Goal: Task Accomplishment & Management: Complete application form

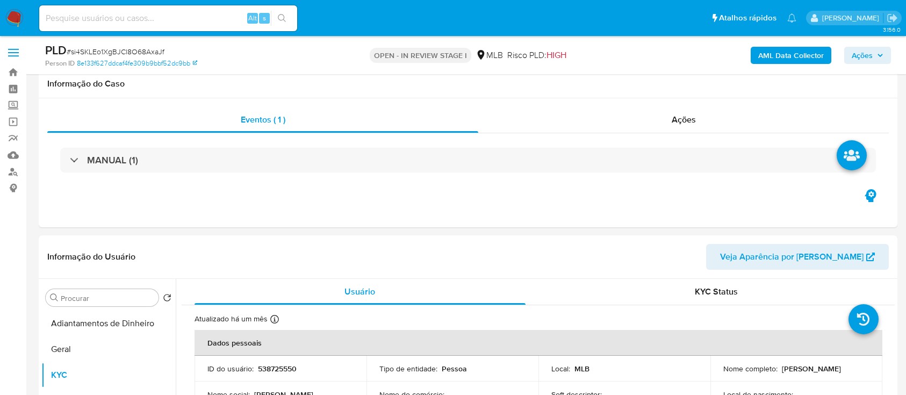
select select "10"
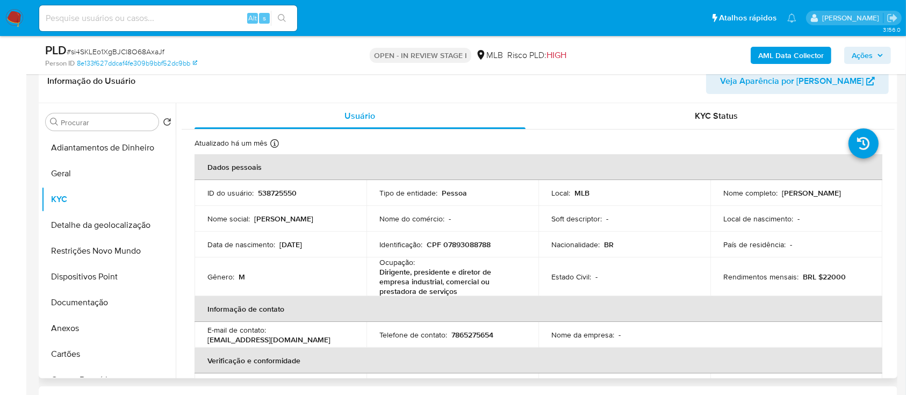
scroll to position [215, 0]
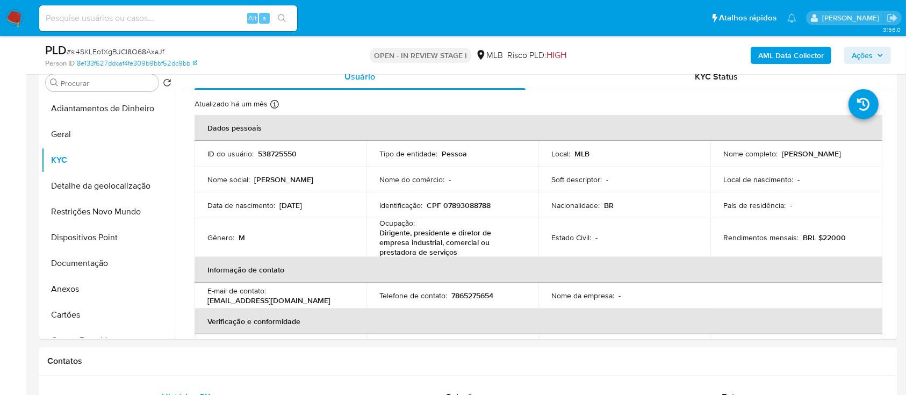
drag, startPoint x: 895, startPoint y: 118, endPoint x: 902, endPoint y: 135, distance: 18.8
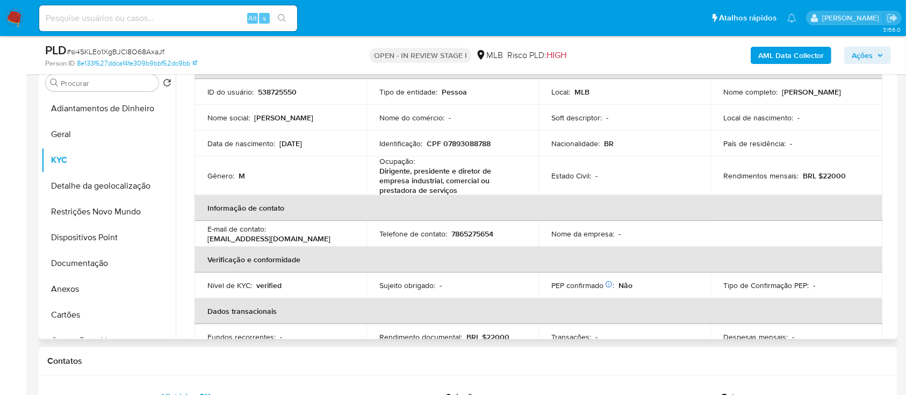
scroll to position [63, 0]
click at [84, 140] on button "Geral" at bounding box center [104, 134] width 126 height 26
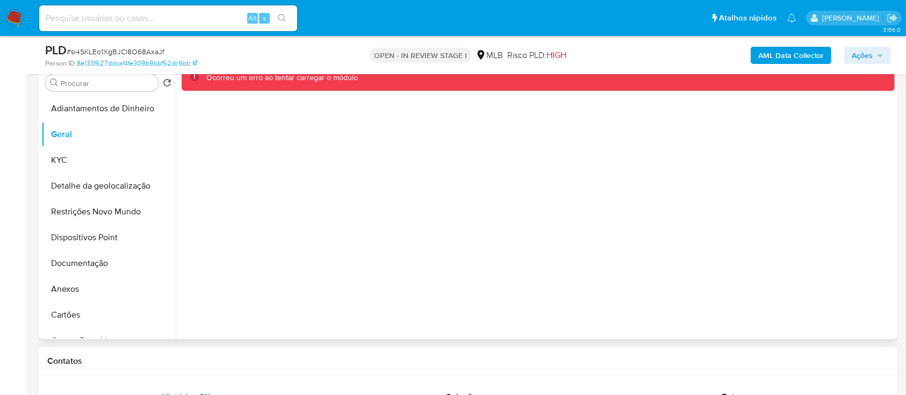
click at [550, 300] on div "Ocorreu um erro ao tentar carregar o módulo" at bounding box center [535, 201] width 719 height 275
click at [607, 286] on div "Ocorreu um erro ao tentar carregar o módulo" at bounding box center [535, 201] width 719 height 275
click at [561, 118] on div "Ocorreu um erro ao tentar carregar o módulo" at bounding box center [535, 201] width 719 height 275
click at [492, 173] on div "Ocorreu um erro ao tentar carregar o módulo" at bounding box center [535, 201] width 719 height 275
click at [76, 104] on button "Adiantamentos de Dinheiro" at bounding box center [104, 109] width 126 height 26
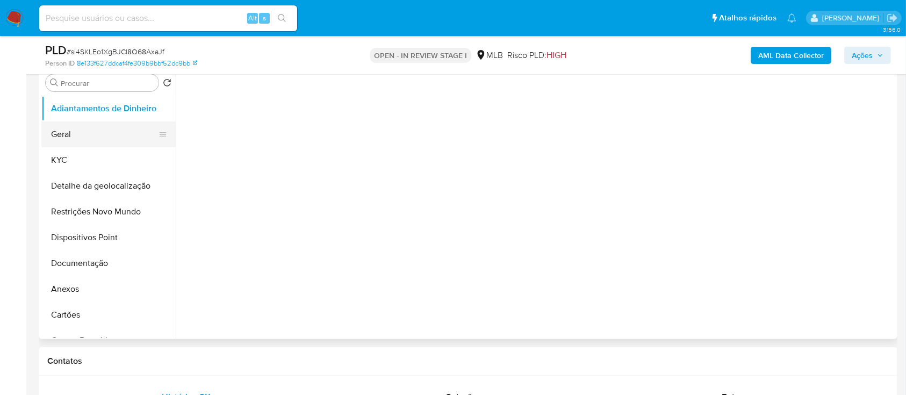
click at [63, 133] on button "Geral" at bounding box center [104, 134] width 126 height 26
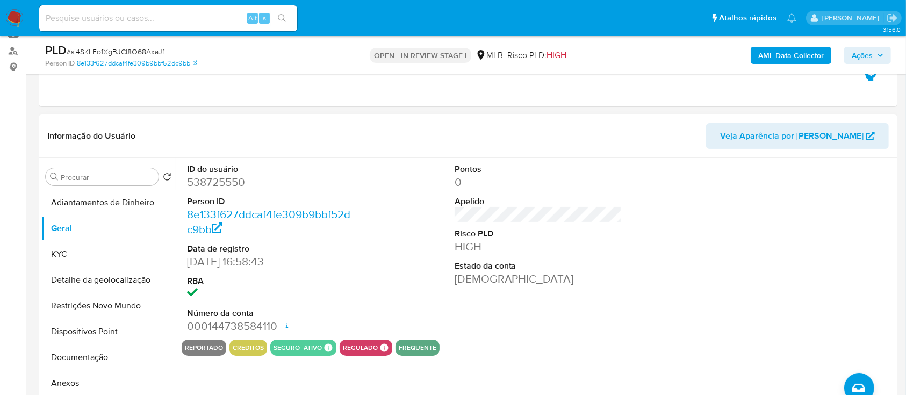
scroll to position [143, 0]
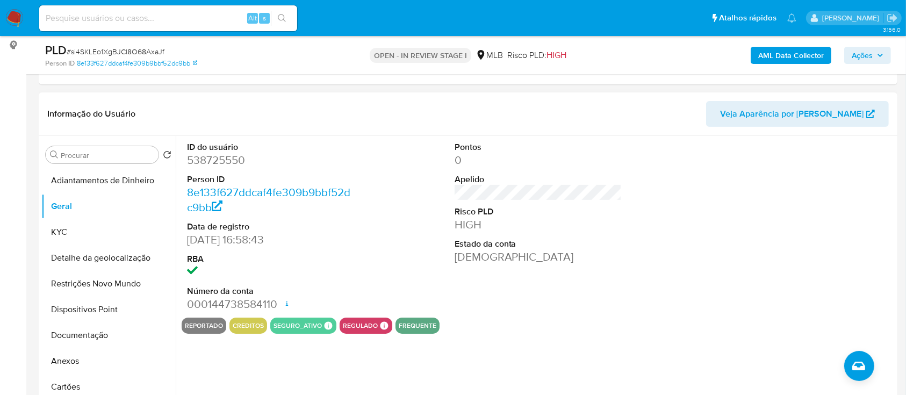
drag, startPoint x: 770, startPoint y: 225, endPoint x: 765, endPoint y: 221, distance: 6.1
click at [765, 222] on div at bounding box center [805, 227] width 178 height 182
click at [91, 230] on button "KYC" at bounding box center [104, 232] width 126 height 26
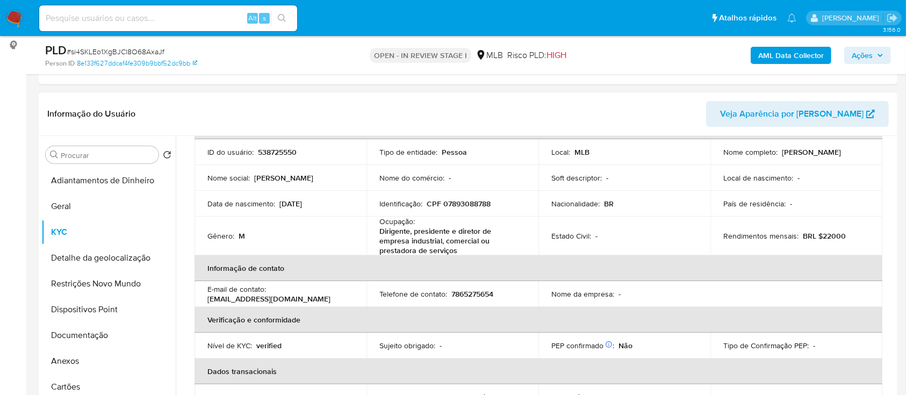
scroll to position [75, 0]
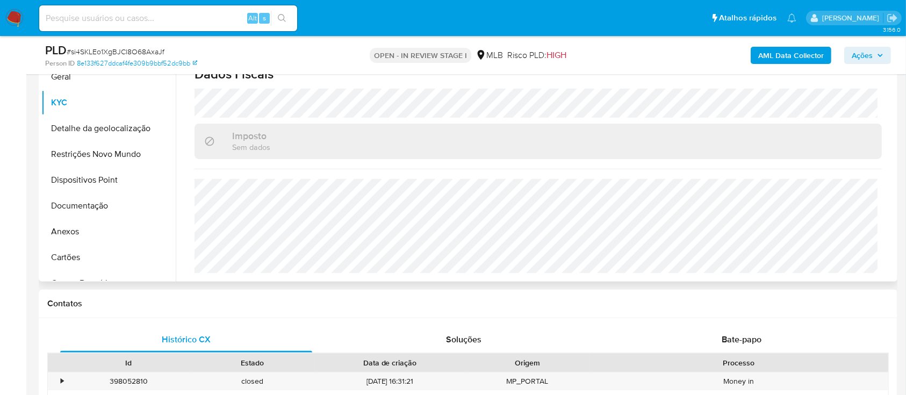
scroll to position [286, 0]
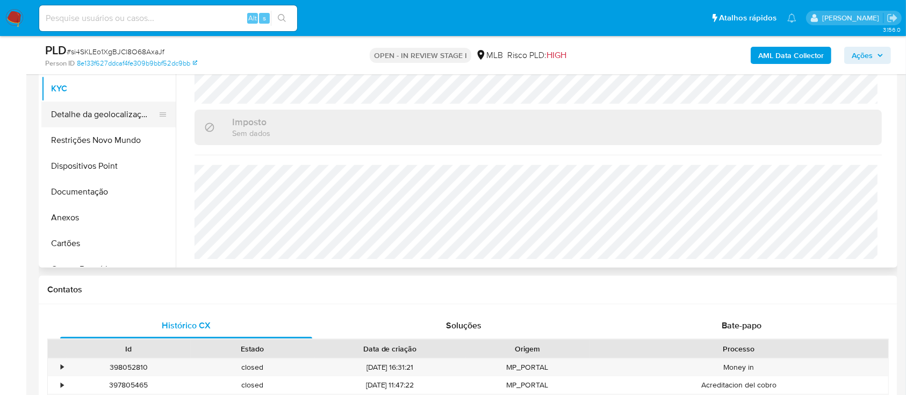
click at [95, 113] on button "Detalhe da geolocalização" at bounding box center [104, 115] width 126 height 26
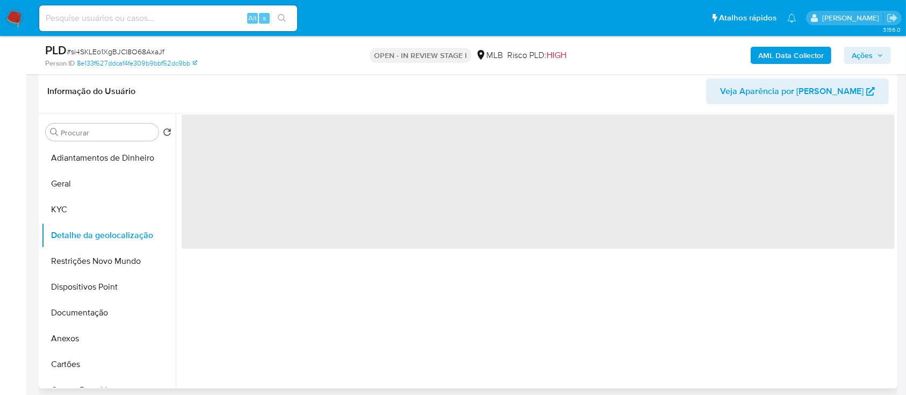
scroll to position [143, 0]
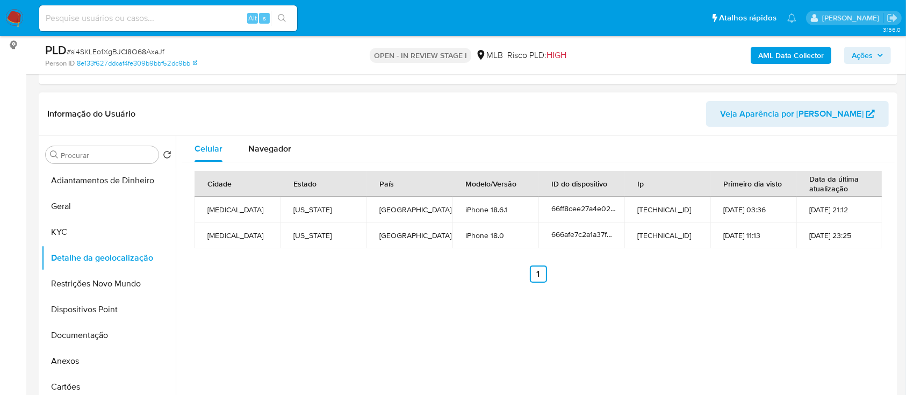
click at [785, 289] on div "Cidade Estado País Modelo/Versão ID do dispositivo Ip Primeiro dia visto Data d…" at bounding box center [538, 226] width 713 height 129
click at [81, 287] on button "Restrições Novo Mundo" at bounding box center [104, 284] width 126 height 26
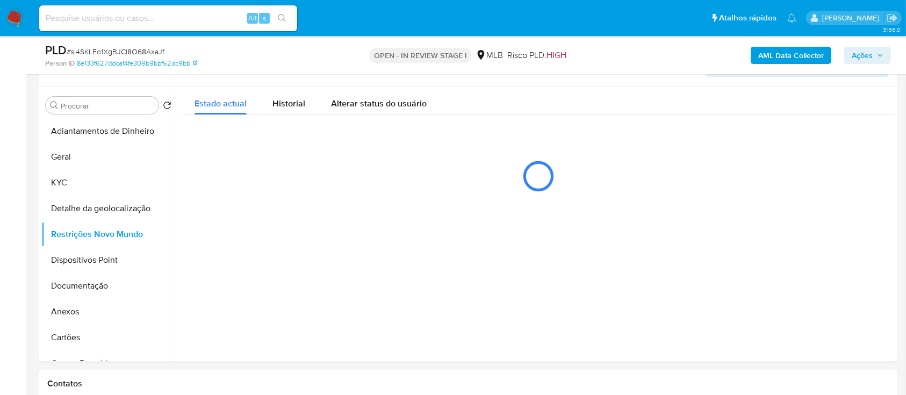
scroll to position [215, 0]
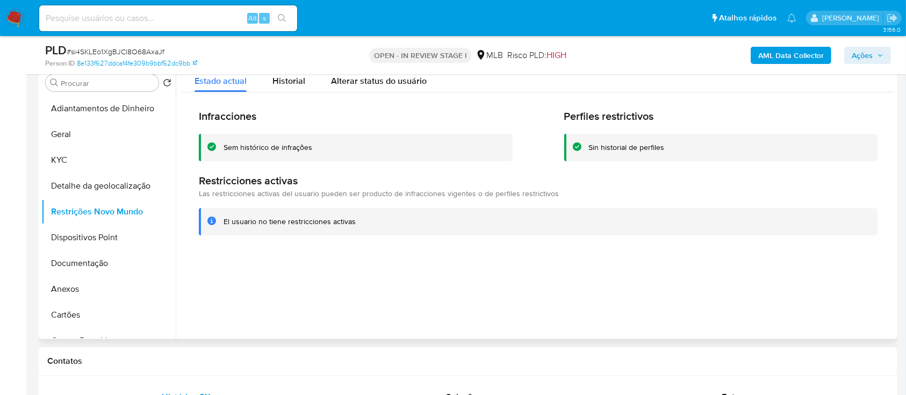
click at [819, 259] on div at bounding box center [535, 201] width 719 height 275
click at [60, 243] on button "Dispositivos Point" at bounding box center [104, 238] width 126 height 26
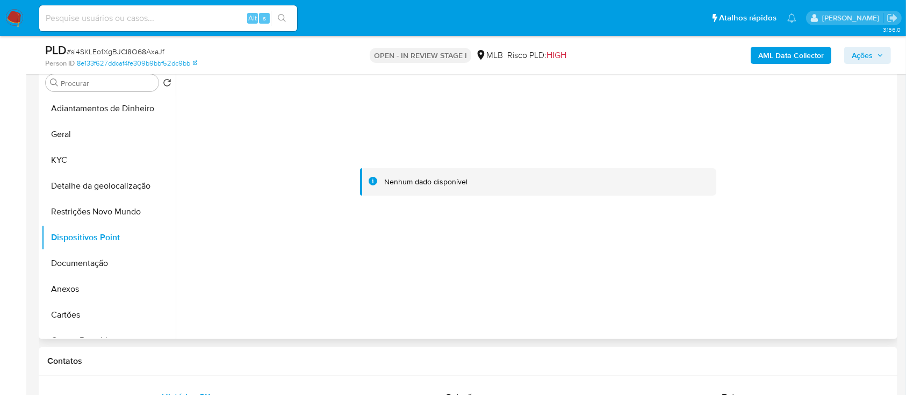
click at [803, 202] on div at bounding box center [538, 182] width 713 height 236
click at [79, 291] on button "Anexos" at bounding box center [104, 289] width 126 height 26
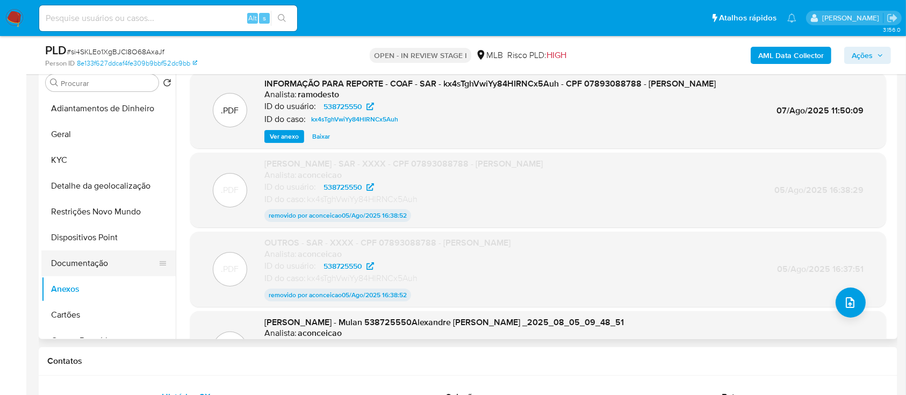
click at [93, 255] on button "Documentação" at bounding box center [104, 263] width 126 height 26
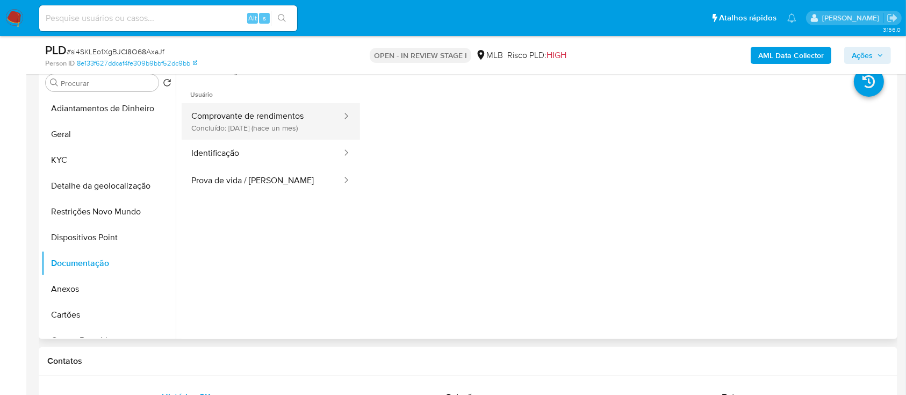
click at [288, 122] on button "Comprovante de rendimentos Concluído: [DATE] (hace un mes)" at bounding box center [262, 121] width 161 height 37
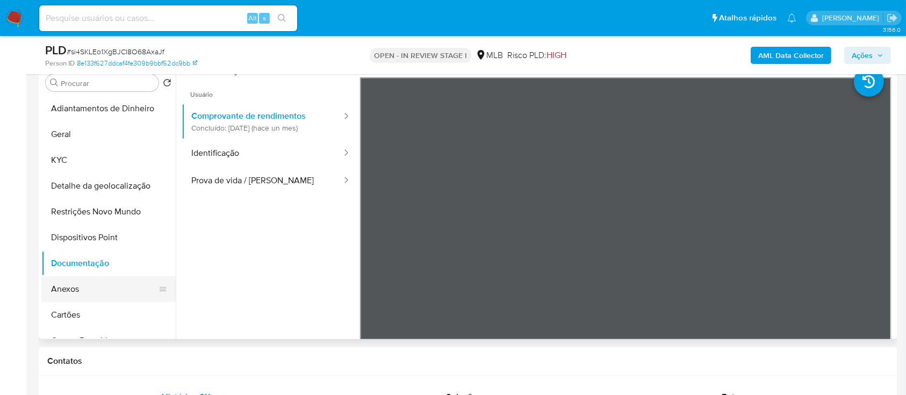
click at [64, 286] on button "Anexos" at bounding box center [104, 289] width 126 height 26
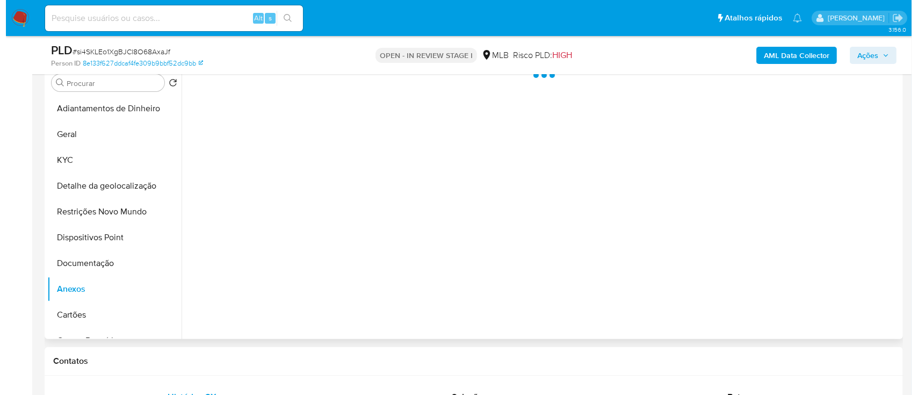
scroll to position [143, 0]
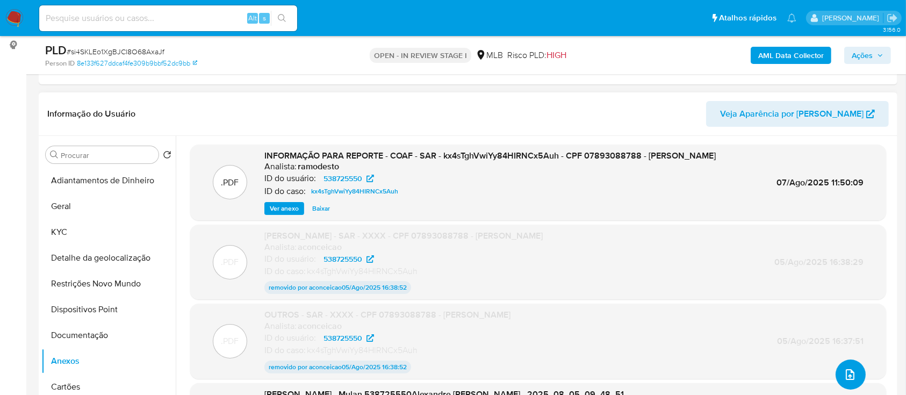
click at [836, 377] on button "upload-file" at bounding box center [851, 375] width 30 height 30
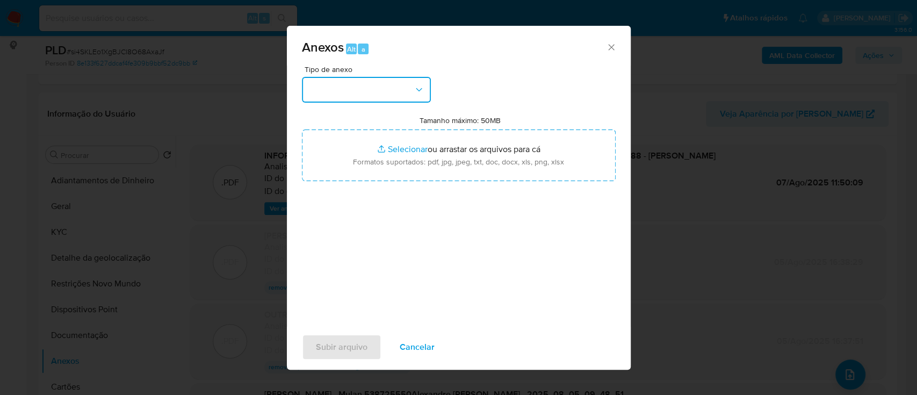
click at [376, 84] on button "button" at bounding box center [366, 90] width 129 height 26
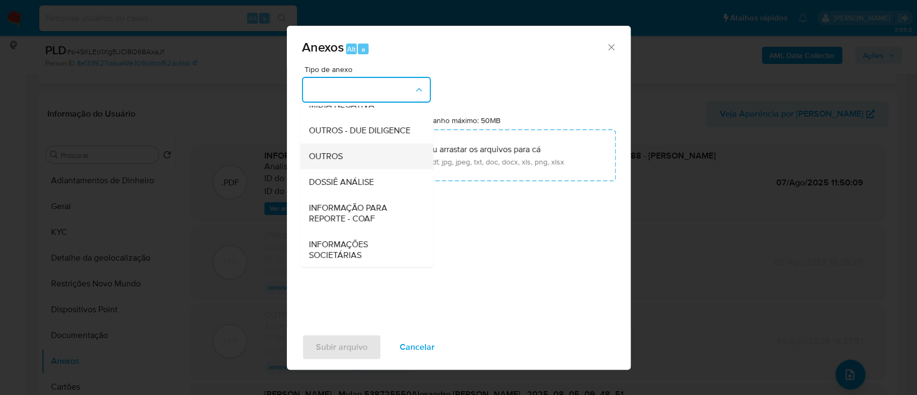
click at [332, 162] on span "OUTROS" at bounding box center [325, 156] width 34 height 11
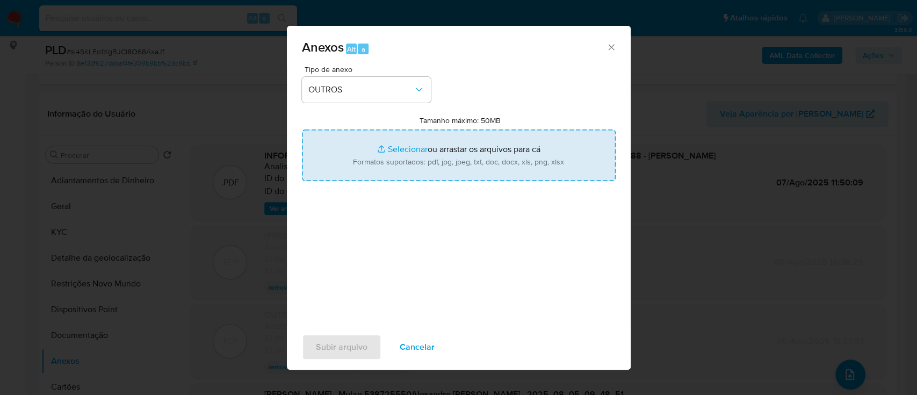
click at [408, 142] on input "Tamanho máximo: 50MB Selecionar arquivos" at bounding box center [459, 156] width 314 height 52
type input "C:\fakepath\Mulan 333154627_2025_08_26_17_02_03.xlsx"
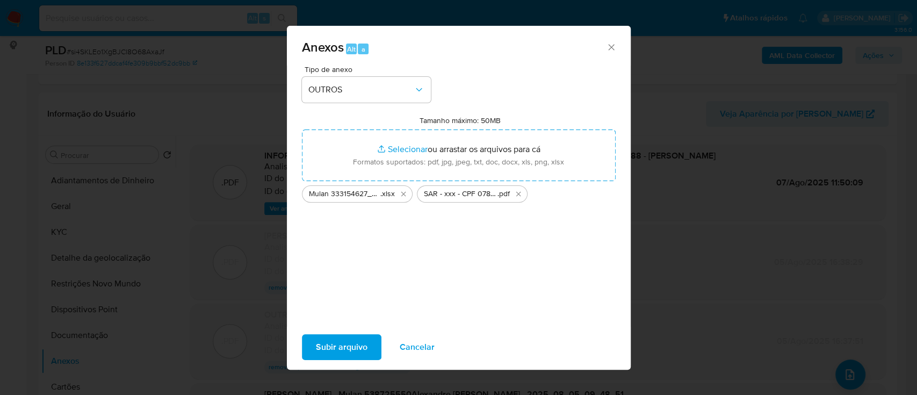
click at [368, 350] on button "Subir arquivo" at bounding box center [342, 347] width 80 height 26
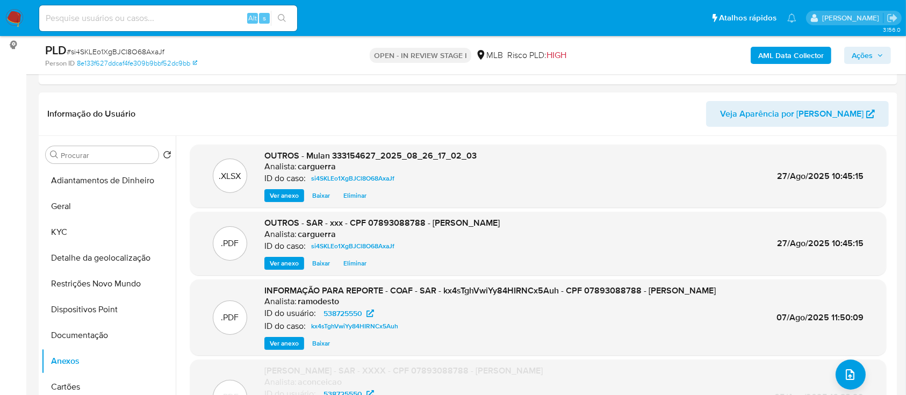
click at [864, 58] on span "Ações" at bounding box center [862, 55] width 21 height 17
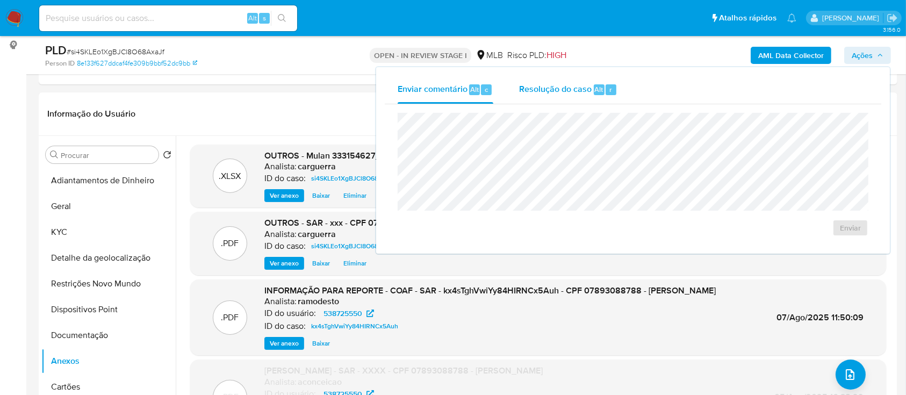
click at [560, 90] on span "Resolução do caso" at bounding box center [555, 89] width 73 height 12
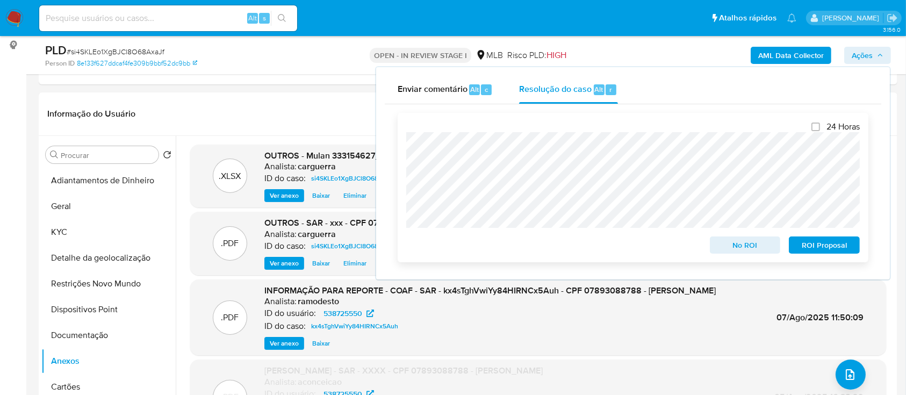
click at [759, 243] on span "No ROI" at bounding box center [745, 245] width 56 height 15
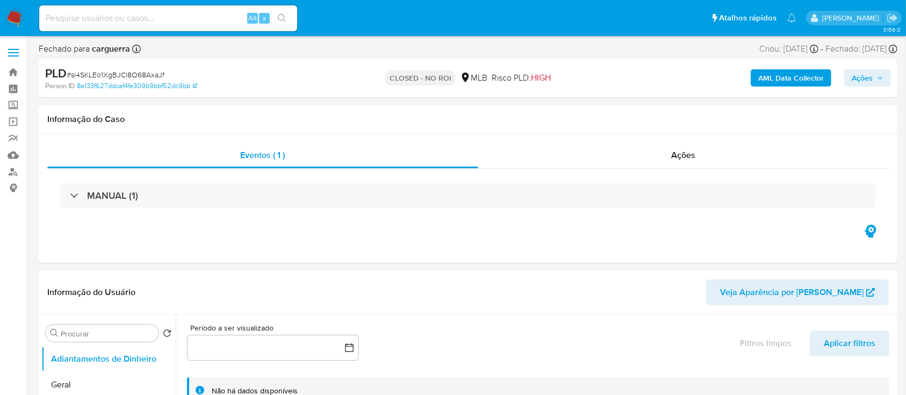
select select "10"
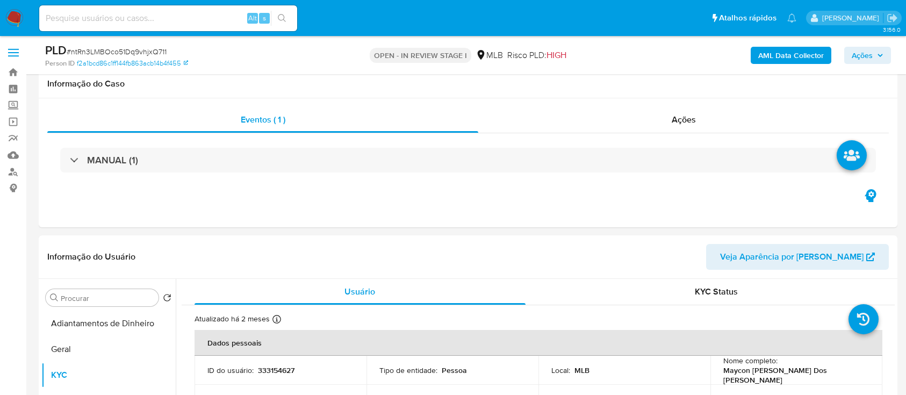
select select "10"
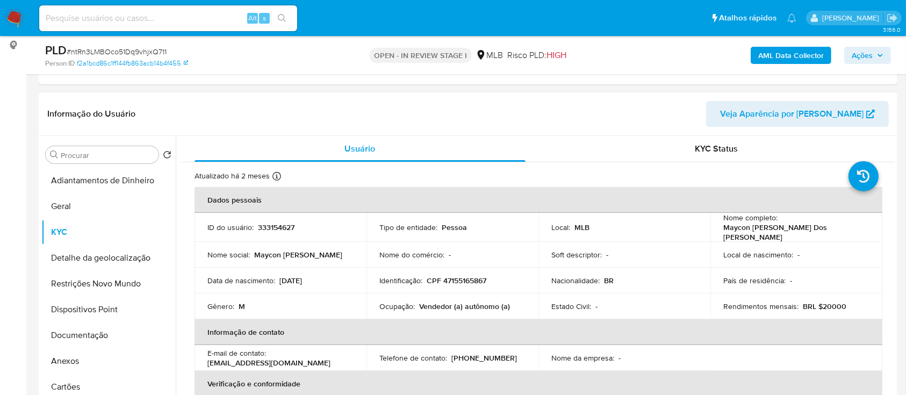
click at [507, 114] on header "Informação do Usuário Veja Aparência por Pessoa" at bounding box center [468, 114] width 842 height 26
drag, startPoint x: 80, startPoint y: 209, endPoint x: 120, endPoint y: 205, distance: 40.4
click at [79, 209] on button "Geral" at bounding box center [104, 206] width 126 height 26
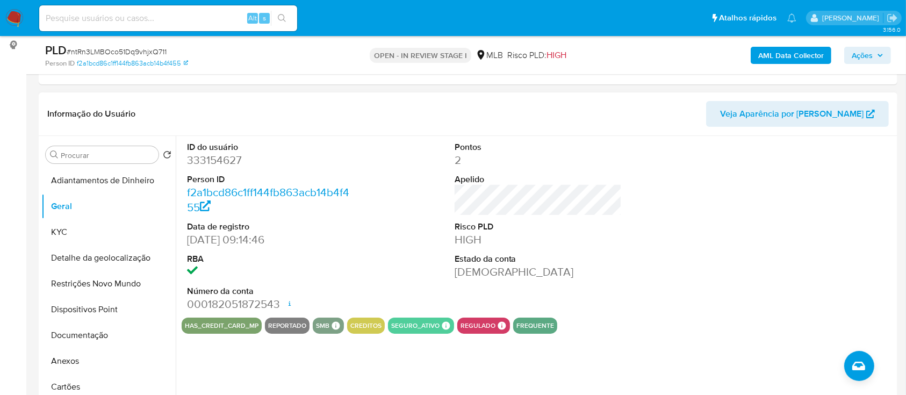
drag, startPoint x: 812, startPoint y: 188, endPoint x: 780, endPoint y: 171, distance: 35.8
click at [805, 187] on div at bounding box center [805, 227] width 178 height 182
click at [81, 228] on button "KYC" at bounding box center [104, 232] width 126 height 26
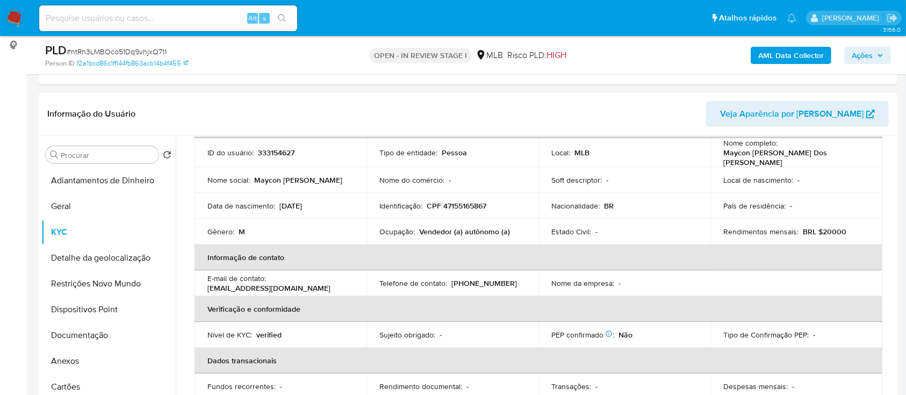
scroll to position [73, 0]
drag, startPoint x: 703, startPoint y: 53, endPoint x: 688, endPoint y: 43, distance: 17.7
click at [699, 51] on div "AML Data Collector Ações" at bounding box center [751, 54] width 279 height 25
click at [85, 204] on button "Geral" at bounding box center [104, 206] width 126 height 26
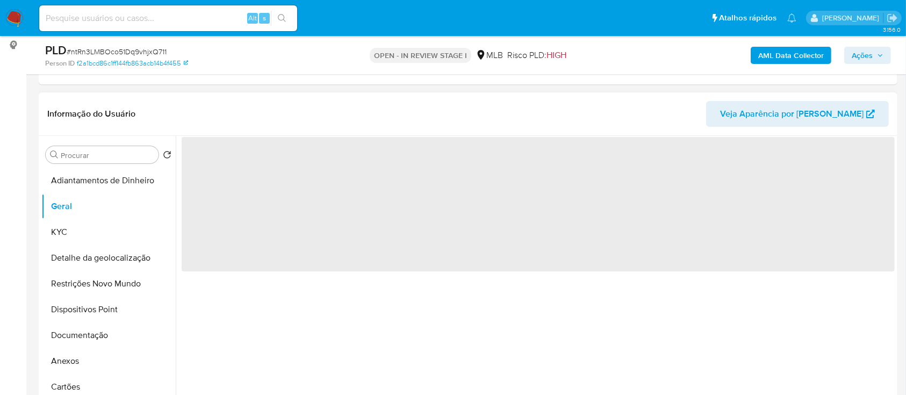
scroll to position [0, 0]
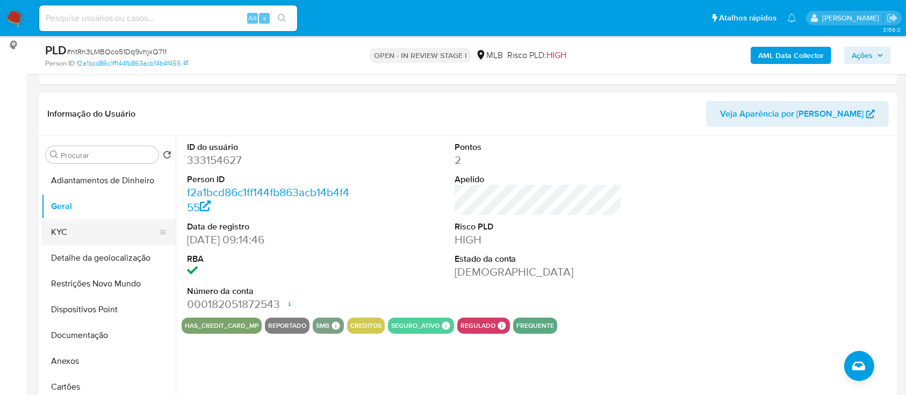
click at [88, 228] on button "KYC" at bounding box center [104, 232] width 126 height 26
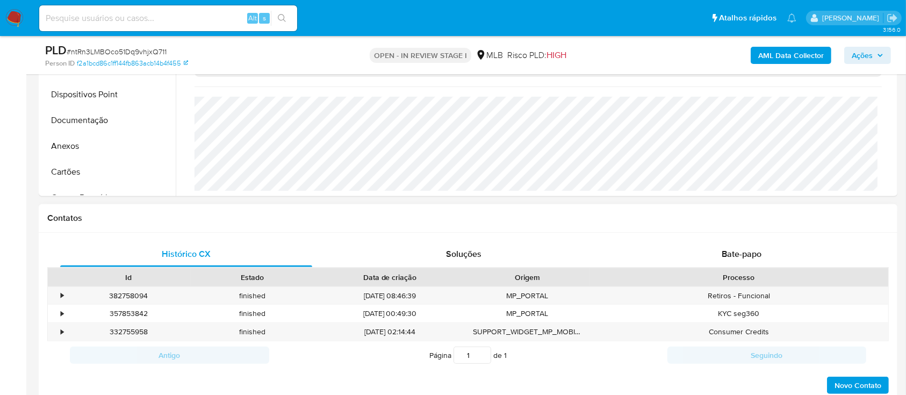
scroll to position [286, 0]
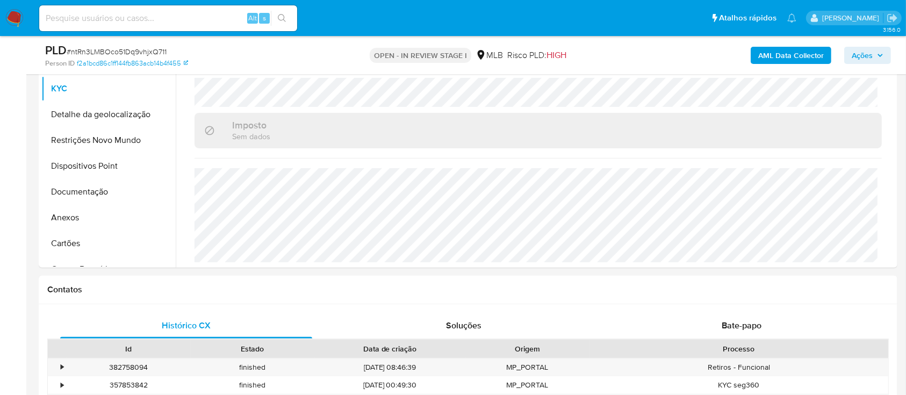
click at [684, 47] on div "AML Data Collector Ações" at bounding box center [751, 54] width 279 height 25
click at [104, 114] on button "Detalhe da geolocalização" at bounding box center [104, 115] width 126 height 26
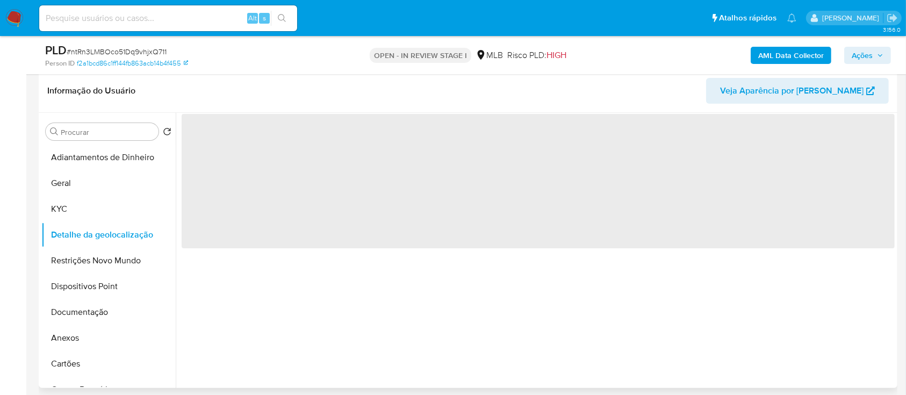
scroll to position [143, 0]
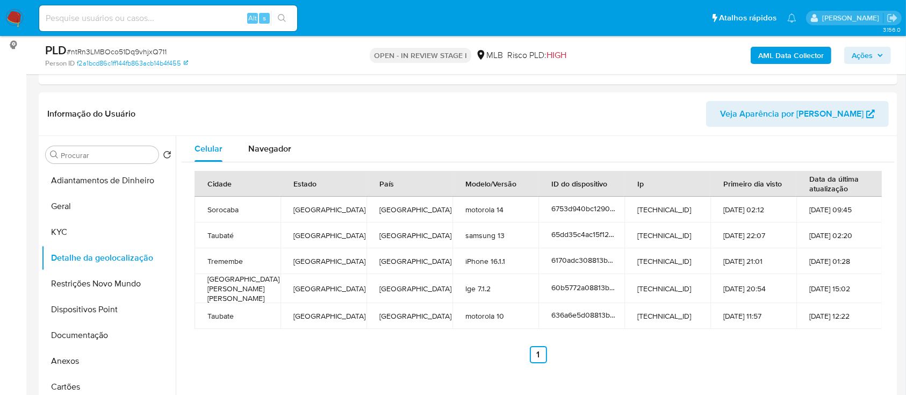
click at [691, 59] on div "AML Data Collector Ações" at bounding box center [751, 54] width 279 height 25
click at [80, 285] on button "Restrições Novo Mundo" at bounding box center [104, 284] width 126 height 26
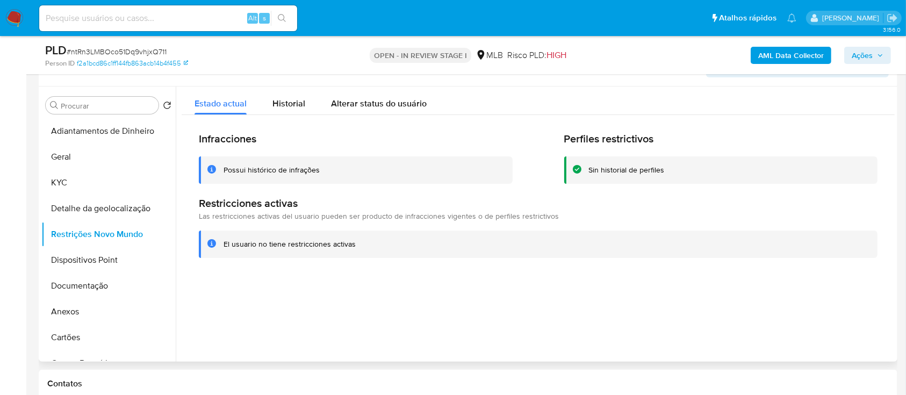
scroll to position [215, 0]
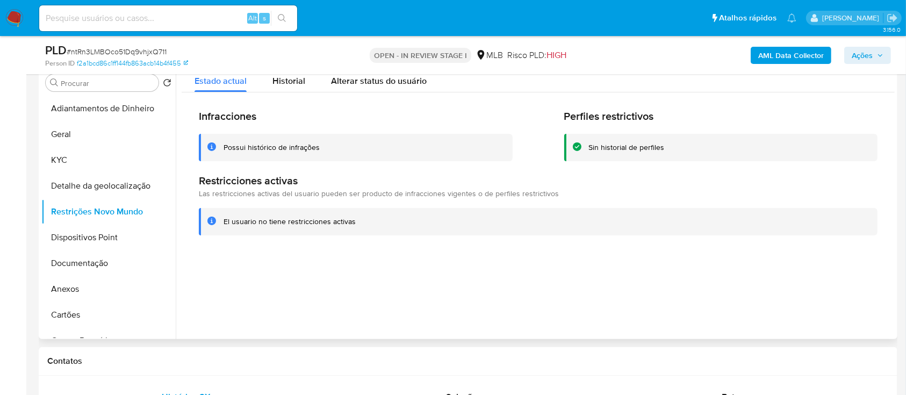
click at [794, 252] on div at bounding box center [535, 201] width 719 height 275
drag, startPoint x: 96, startPoint y: 224, endPoint x: 90, endPoint y: 230, distance: 8.7
click at [96, 223] on button "Restrições Novo Mundo" at bounding box center [108, 212] width 134 height 26
click at [89, 232] on button "Dispositivos Point" at bounding box center [104, 238] width 126 height 26
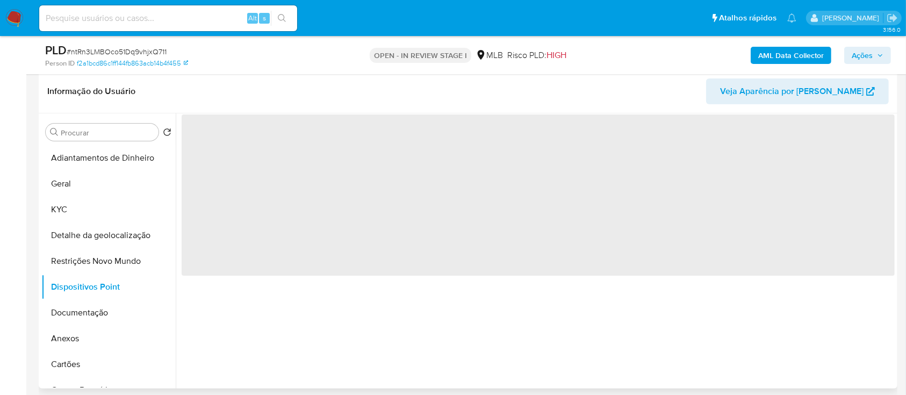
scroll to position [143, 0]
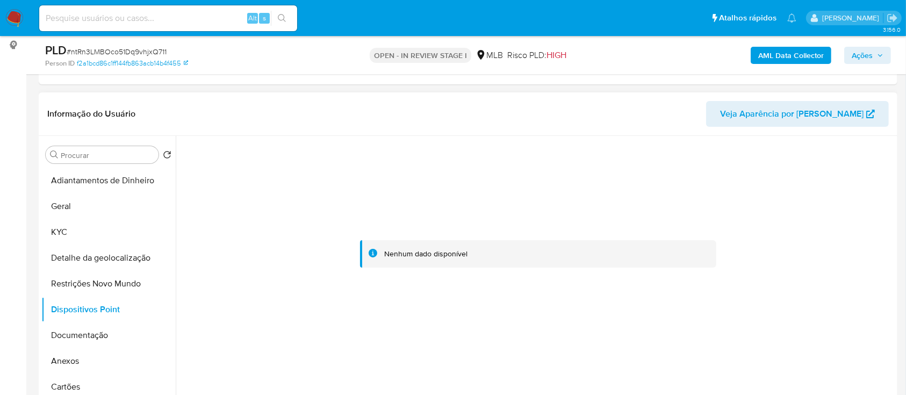
click at [809, 190] on div at bounding box center [538, 254] width 713 height 236
click at [82, 338] on button "Documentação" at bounding box center [104, 335] width 126 height 26
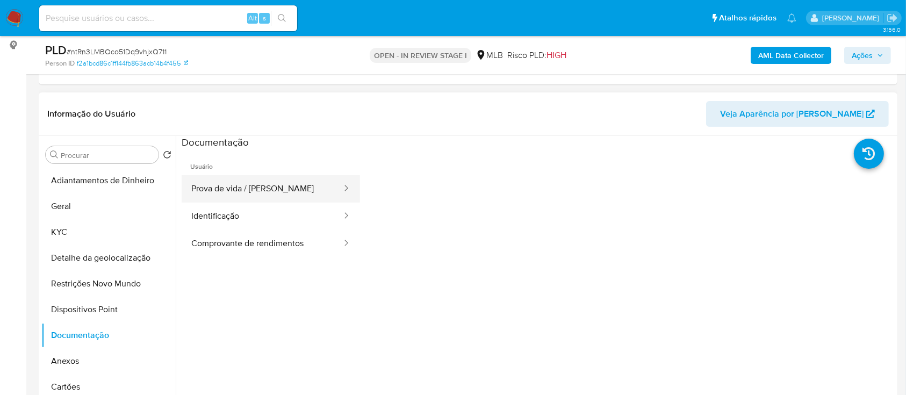
click at [265, 201] on button "Prova de vida / [PERSON_NAME]" at bounding box center [262, 188] width 161 height 27
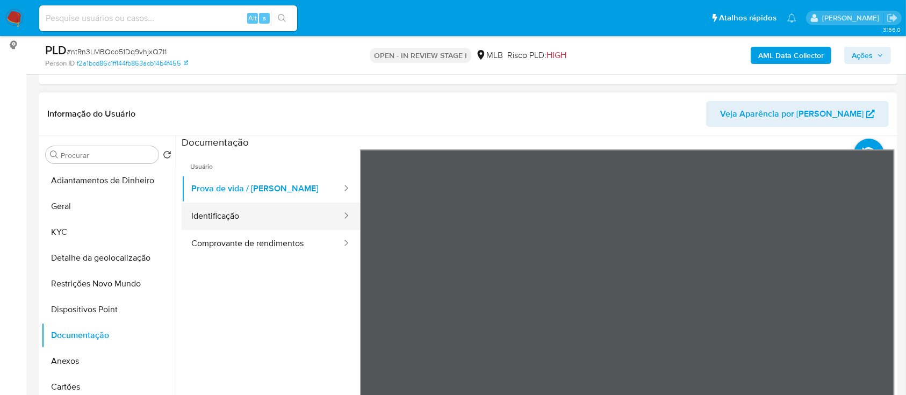
click at [279, 221] on button "Identificação" at bounding box center [262, 216] width 161 height 27
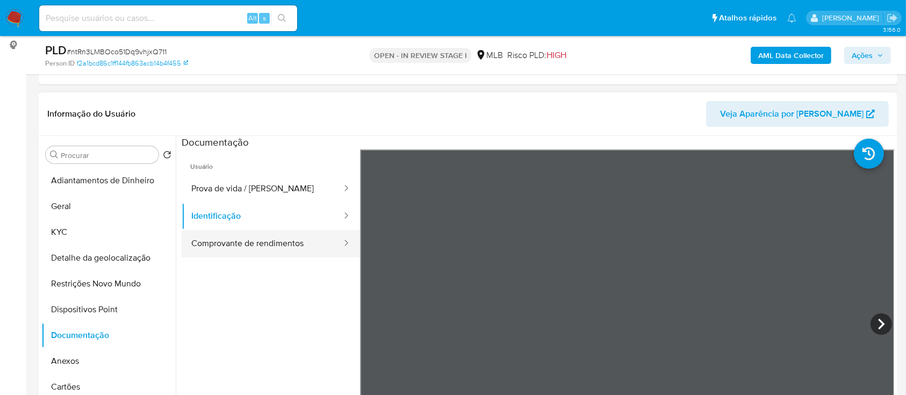
click at [276, 244] on button "Comprovante de rendimentos" at bounding box center [262, 243] width 161 height 27
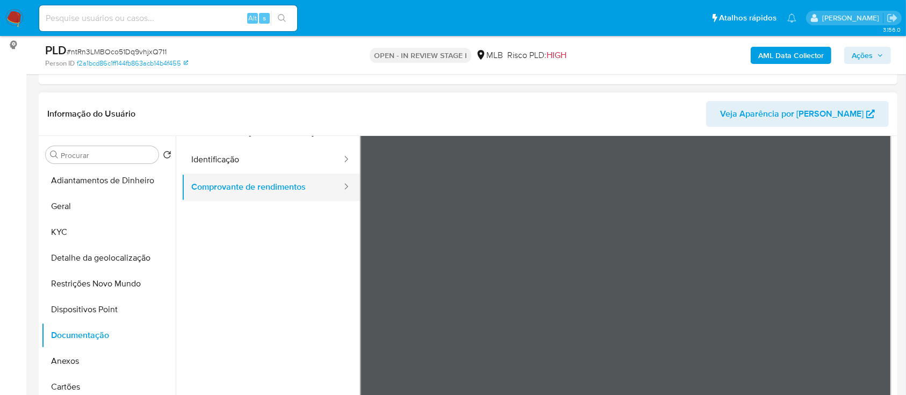
scroll to position [71, 0]
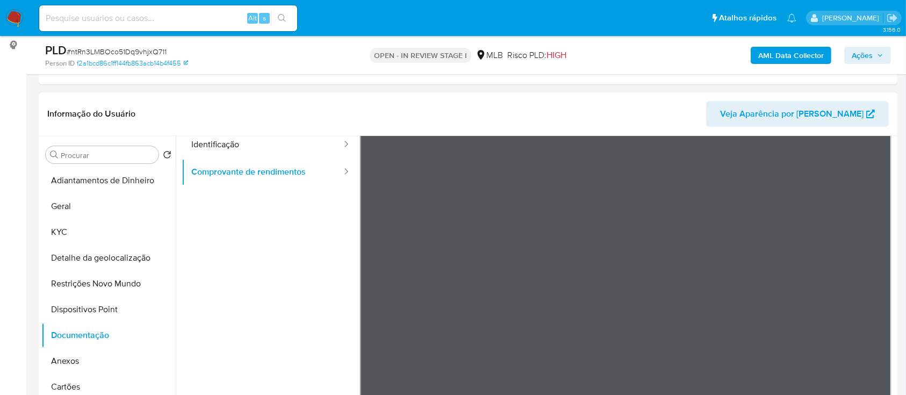
drag, startPoint x: 72, startPoint y: 359, endPoint x: 249, endPoint y: 313, distance: 183.1
click at [71, 359] on button "Anexos" at bounding box center [108, 361] width 134 height 26
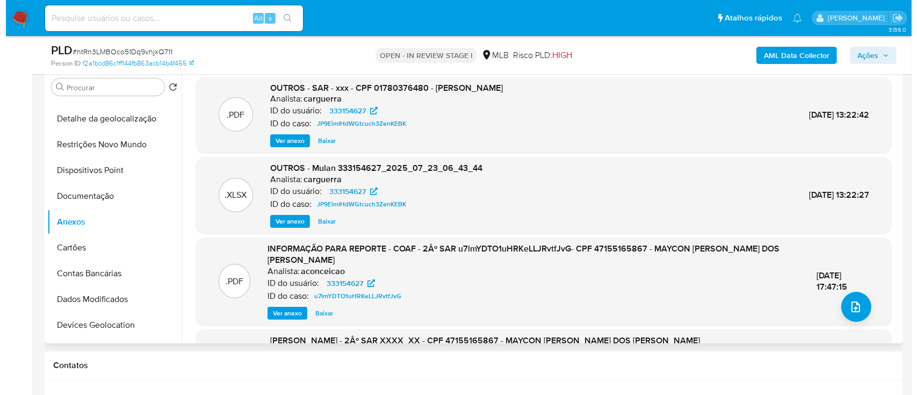
scroll to position [215, 0]
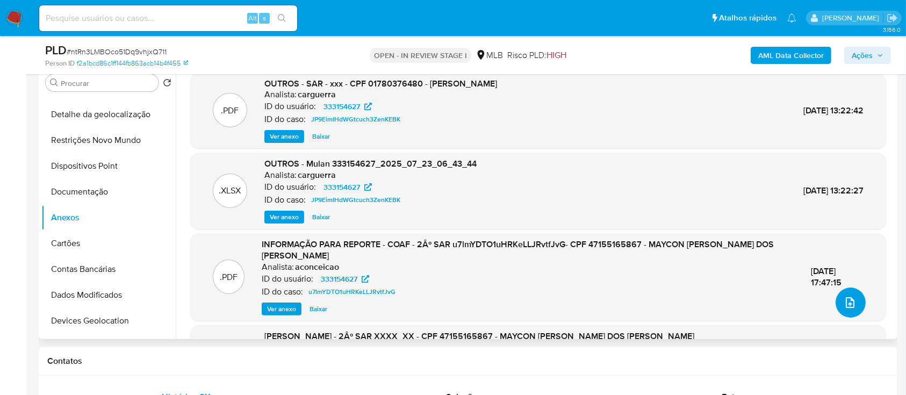
click at [848, 300] on icon "upload-file" at bounding box center [850, 302] width 13 height 13
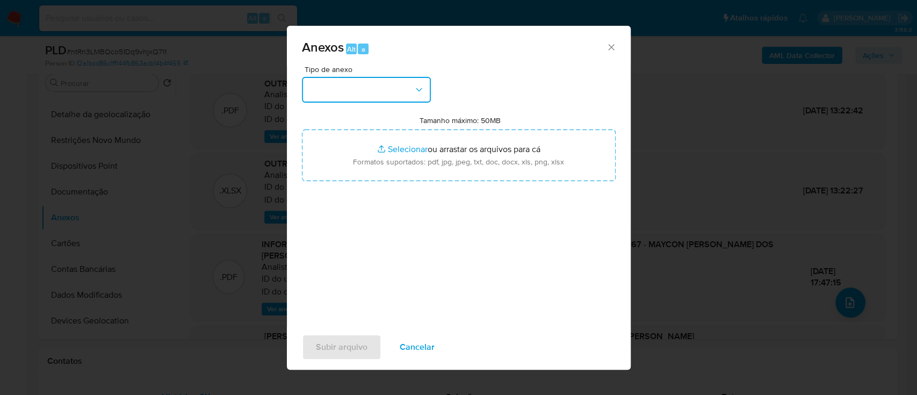
click at [394, 94] on button "button" at bounding box center [366, 90] width 129 height 26
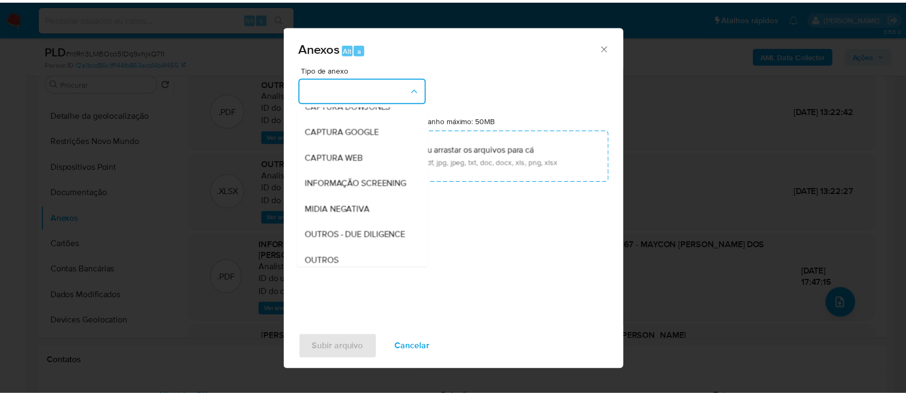
scroll to position [143, 0]
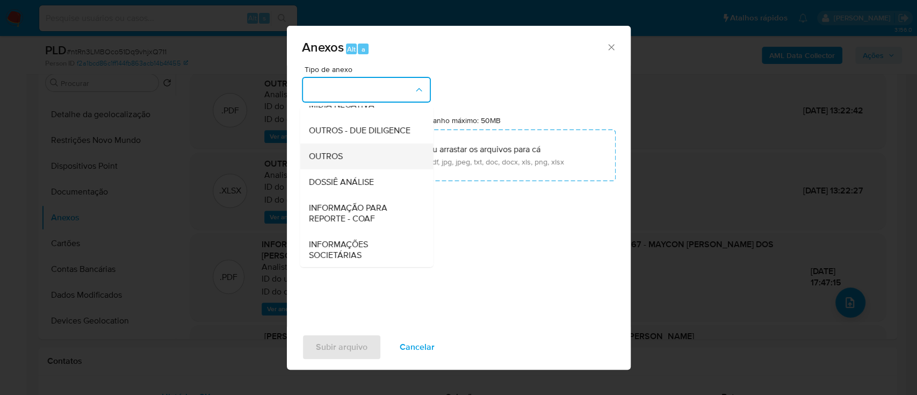
click at [339, 162] on span "OUTROS" at bounding box center [325, 156] width 34 height 11
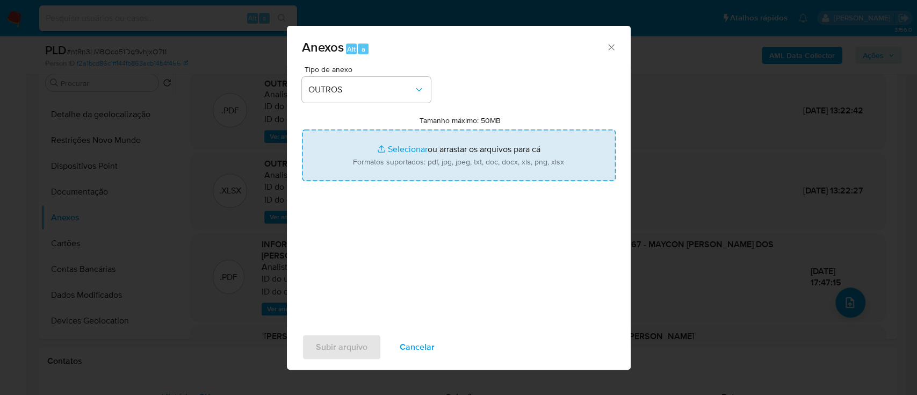
click at [405, 149] on input "Tamanho máximo: 50MB Selecionar arquivos" at bounding box center [459, 156] width 314 height 52
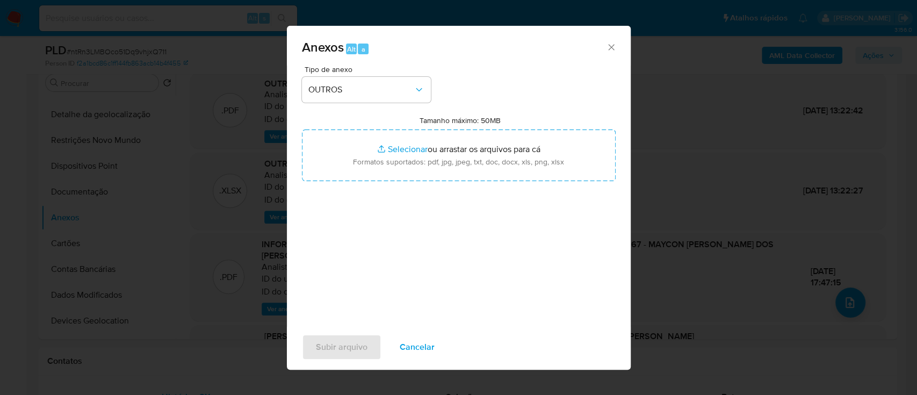
click at [612, 47] on icon "Fechar" at bounding box center [611, 47] width 11 height 11
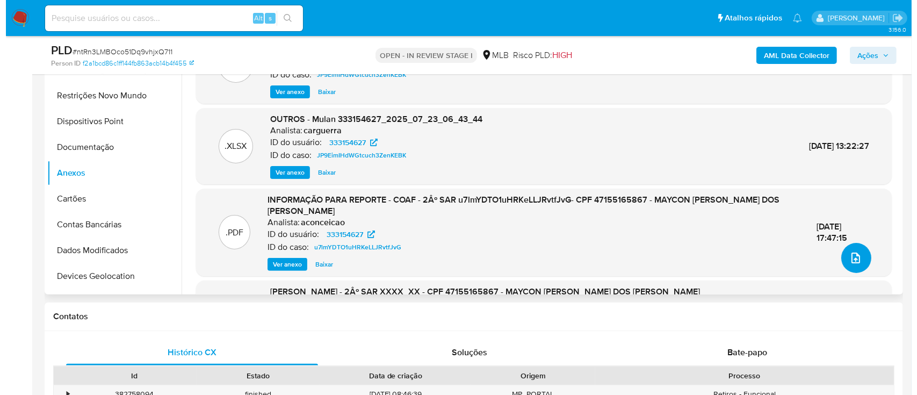
scroll to position [286, 0]
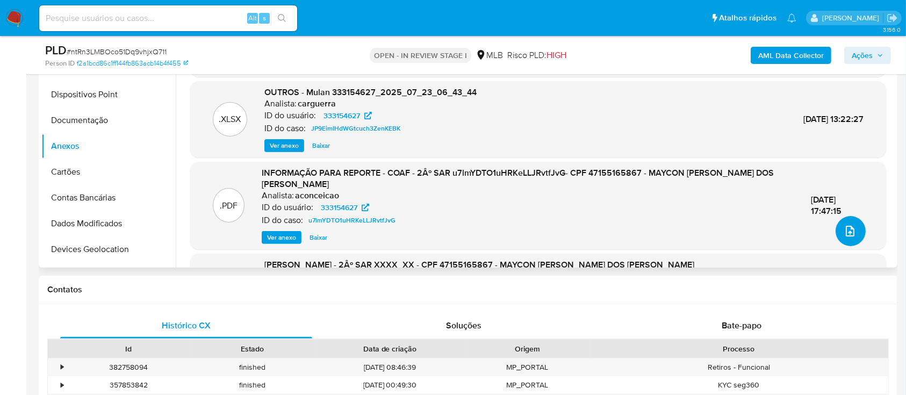
click at [844, 231] on icon "upload-file" at bounding box center [850, 231] width 13 height 13
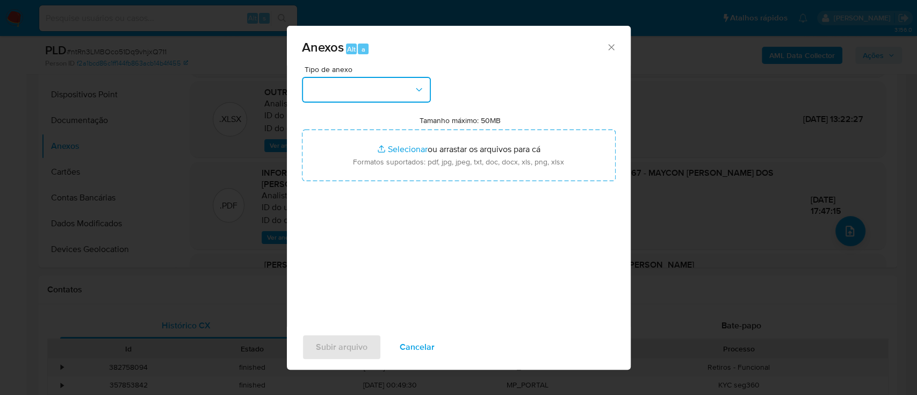
click at [387, 86] on button "button" at bounding box center [366, 90] width 129 height 26
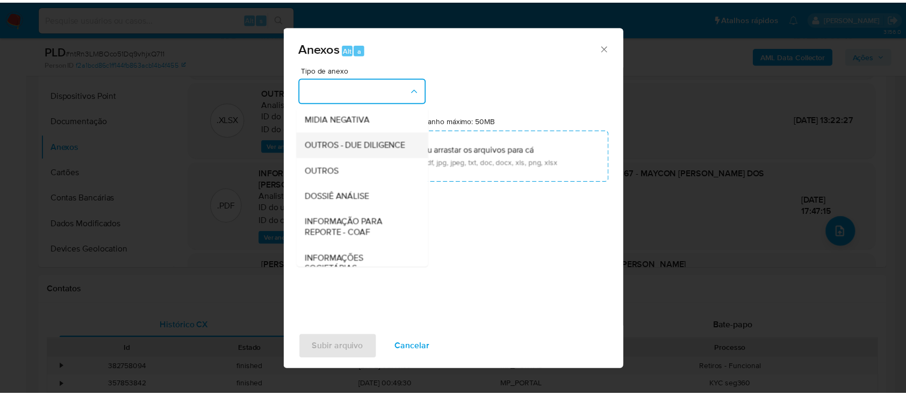
scroll to position [143, 0]
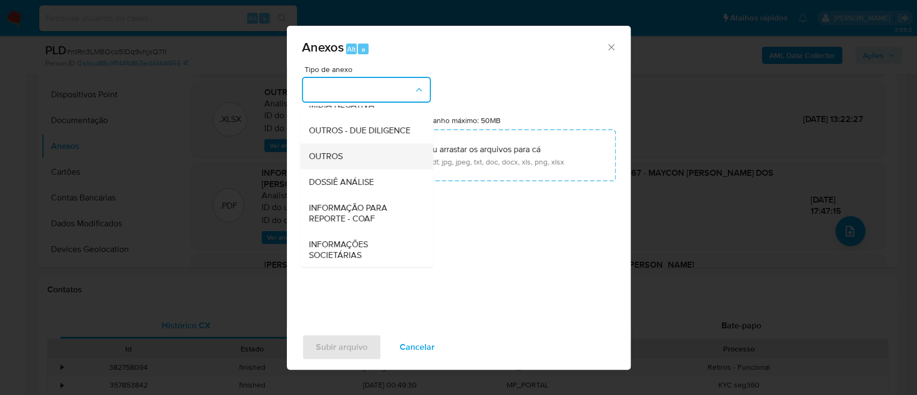
click at [343, 169] on div "OUTROS" at bounding box center [363, 156] width 110 height 26
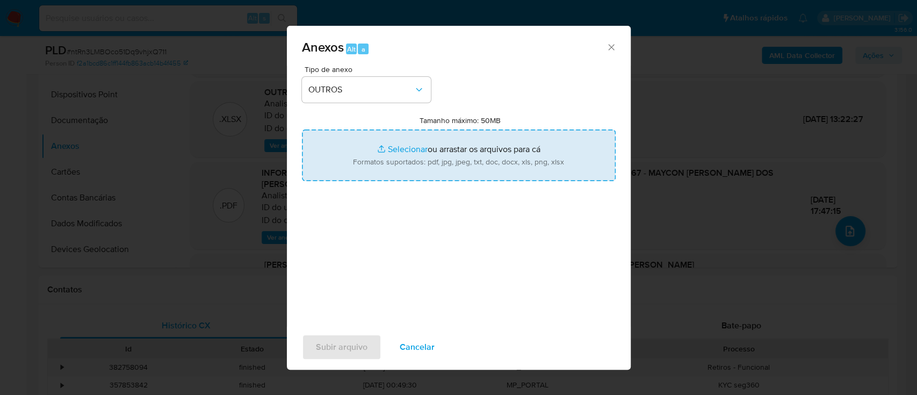
click at [396, 150] on input "Tamanho máximo: 50MB Selecionar arquivos" at bounding box center [459, 156] width 314 height 52
type input "C:\fakepath\Mulan 333154627_2025_08_26_17_02_03 (1).xlsx"
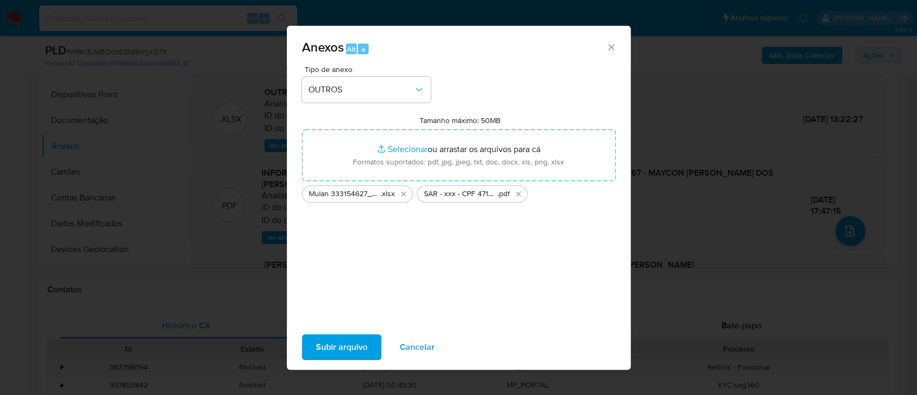
click at [342, 341] on span "Subir arquivo" at bounding box center [342, 347] width 52 height 24
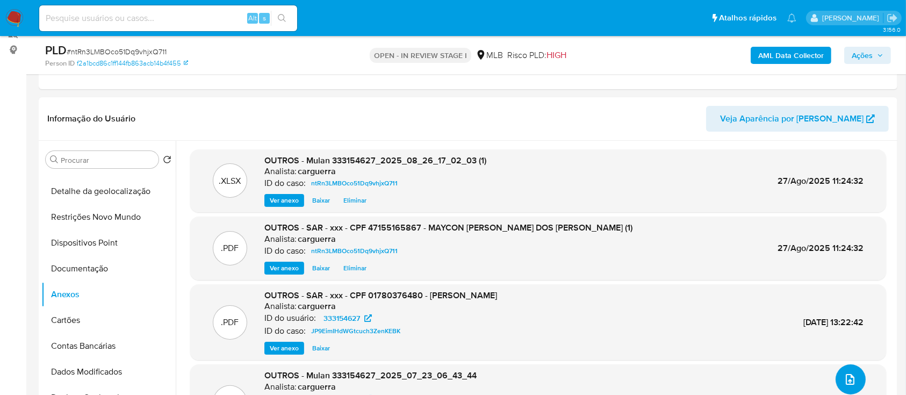
scroll to position [71, 0]
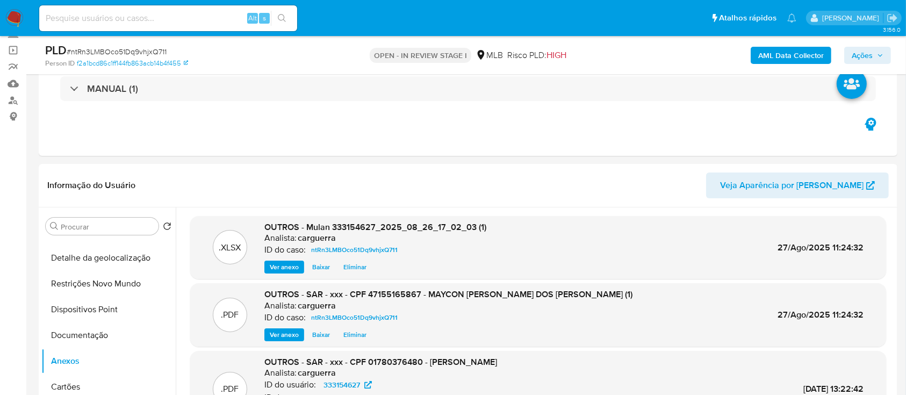
click at [879, 51] on span "Ações" at bounding box center [868, 55] width 32 height 15
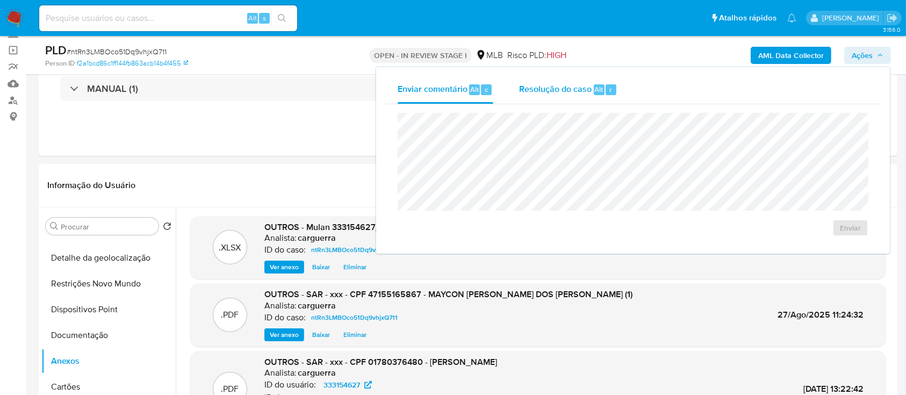
drag, startPoint x: 576, startPoint y: 85, endPoint x: 571, endPoint y: 96, distance: 12.3
click at [574, 85] on span "Resolução do caso" at bounding box center [555, 89] width 73 height 12
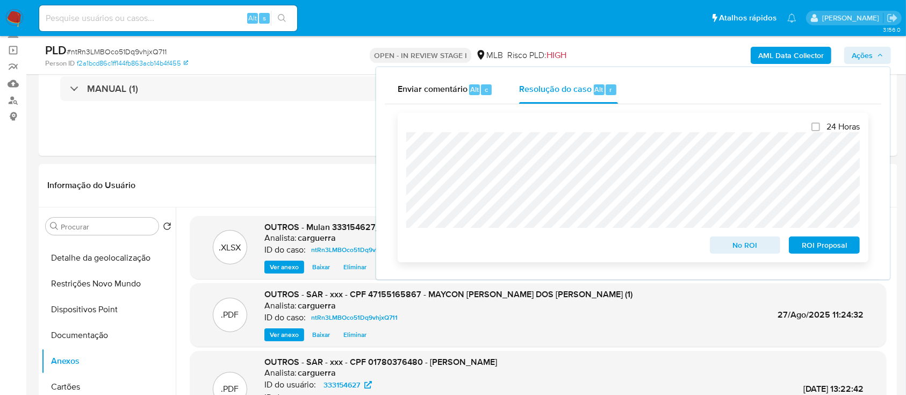
click at [752, 250] on span "No ROI" at bounding box center [745, 245] width 56 height 15
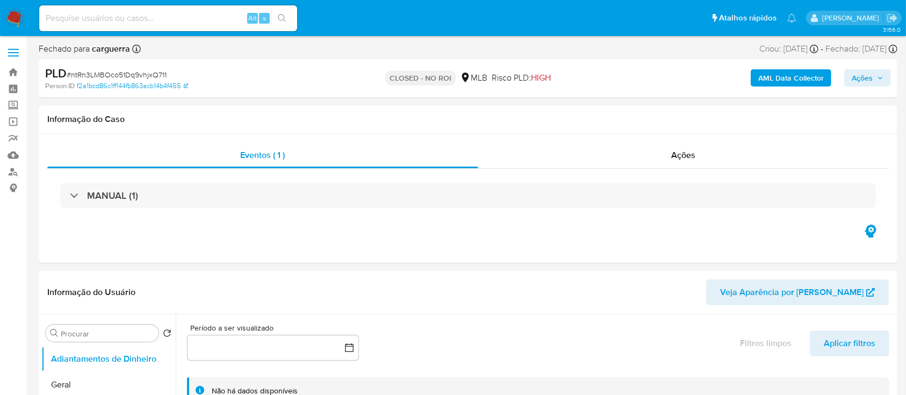
select select "10"
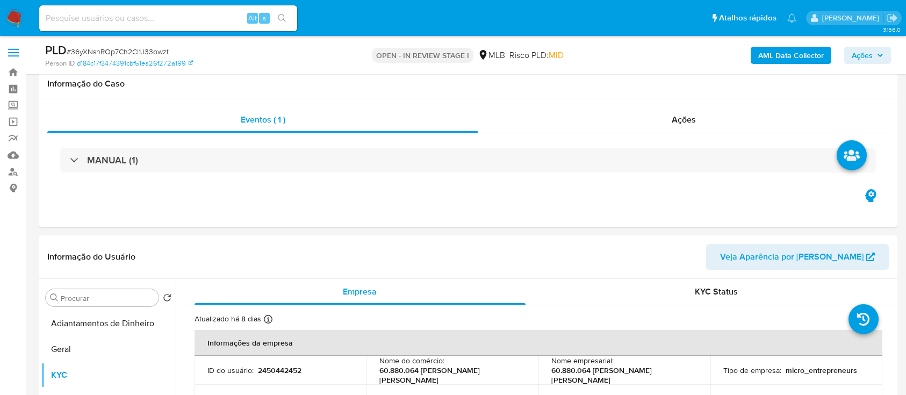
select select "10"
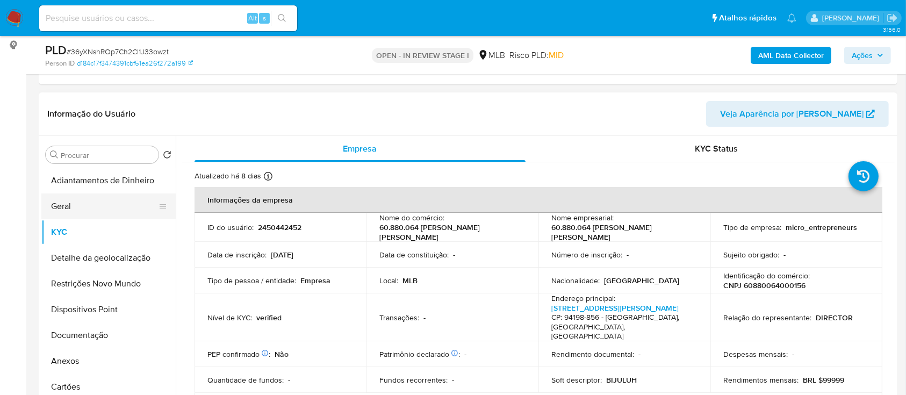
click at [71, 197] on button "Geral" at bounding box center [104, 206] width 126 height 26
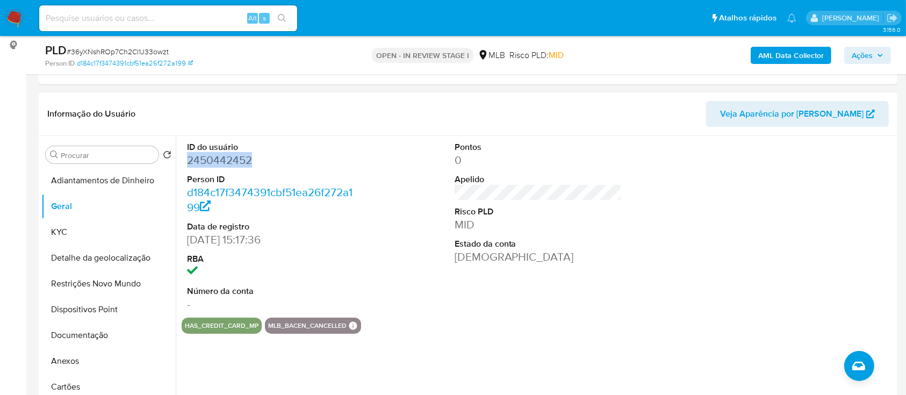
drag, startPoint x: 254, startPoint y: 159, endPoint x: 187, endPoint y: 168, distance: 67.3
click at [185, 166] on div "ID do usuário 2450442452 Person ID d184c17f3474391cbf51ea26f272a199 Data de reg…" at bounding box center [271, 227] width 178 height 182
copy dd "2450442452"
click at [672, 221] on div "ID do usuário 2450442452 Person ID d184c17f3474391cbf51ea26f272a199 Data de reg…" at bounding box center [538, 227] width 713 height 182
click at [75, 231] on button "KYC" at bounding box center [104, 232] width 126 height 26
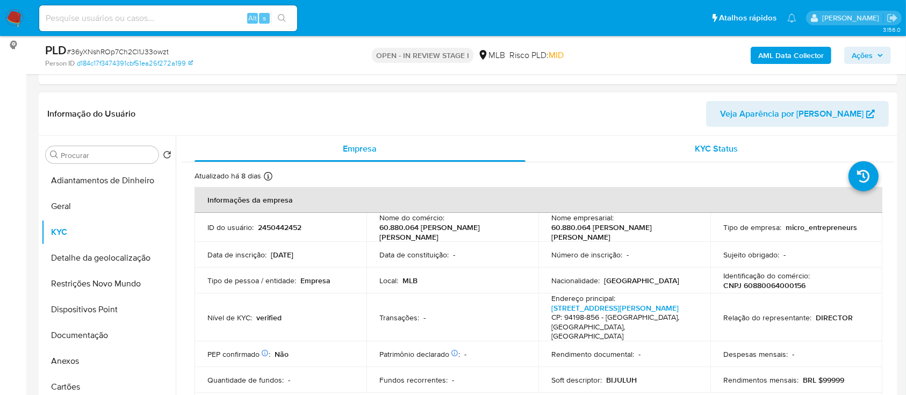
scroll to position [71, 0]
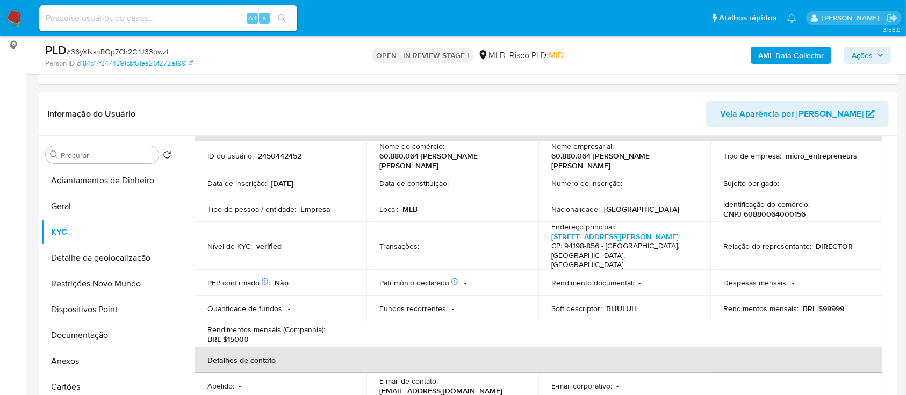
click at [602, 101] on header "Informação do Usuário Veja Aparência por Pessoa" at bounding box center [468, 114] width 842 height 26
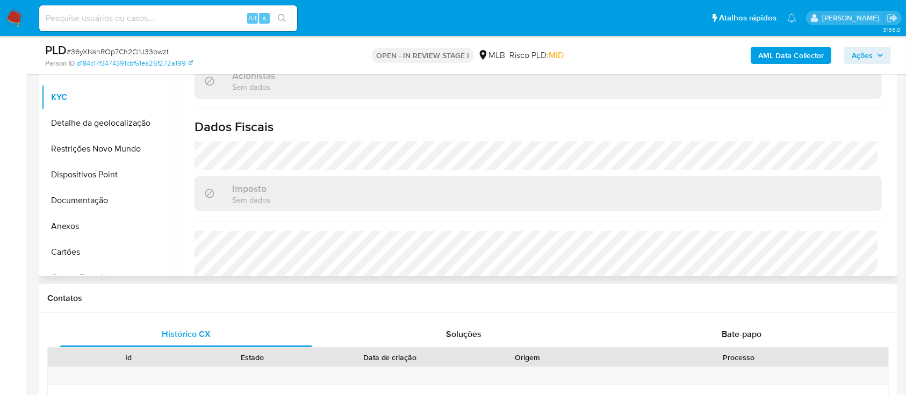
scroll to position [286, 0]
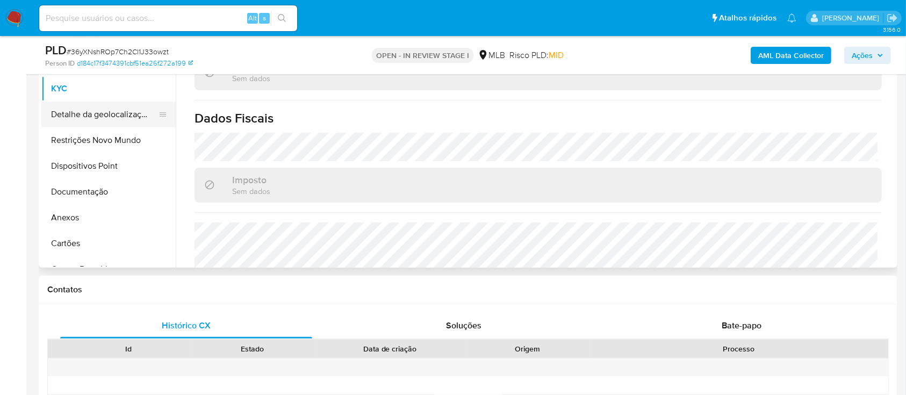
click at [80, 110] on button "Detalhe da geolocalização" at bounding box center [104, 115] width 126 height 26
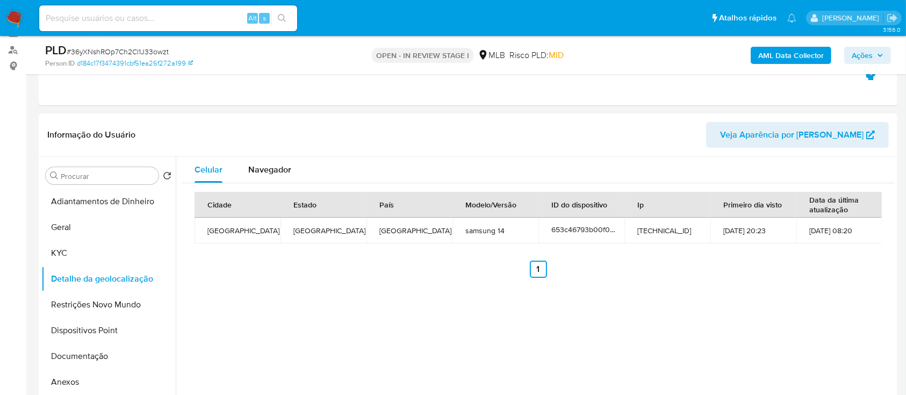
scroll to position [143, 0]
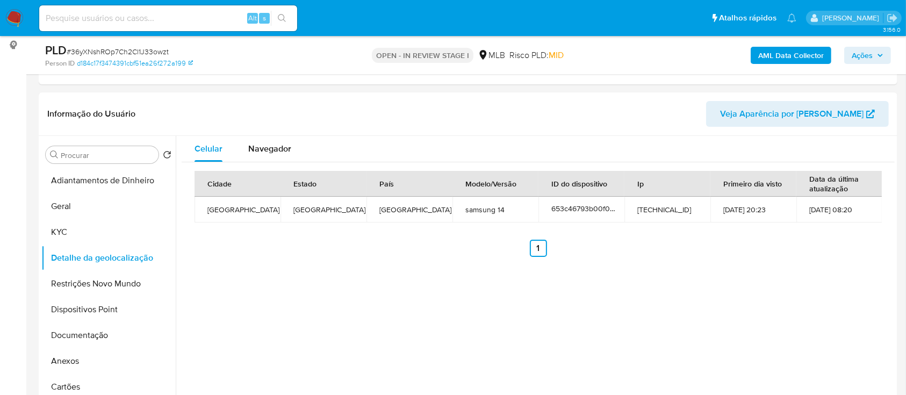
click at [857, 249] on ul "Anterior 1 Siguiente" at bounding box center [538, 248] width 687 height 17
click at [81, 281] on button "Restrições Novo Mundo" at bounding box center [104, 284] width 126 height 26
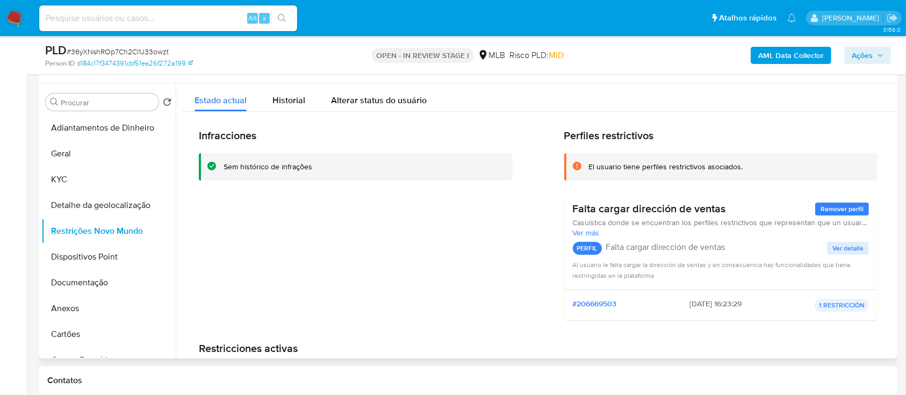
scroll to position [215, 0]
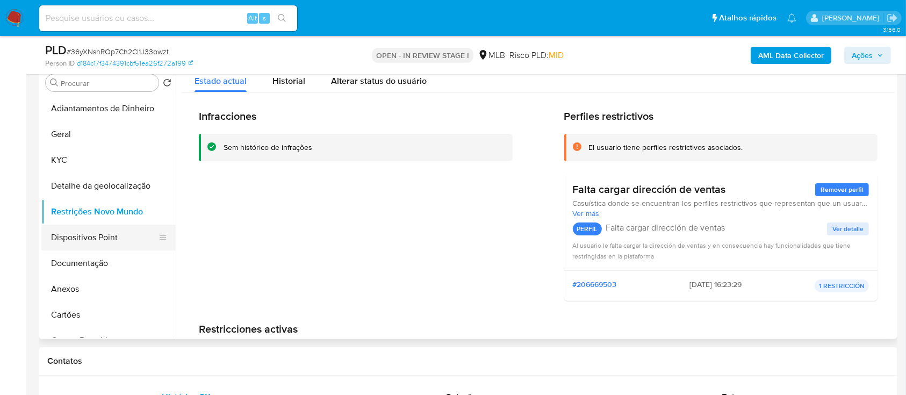
click at [76, 246] on button "Dispositivos Point" at bounding box center [104, 238] width 126 height 26
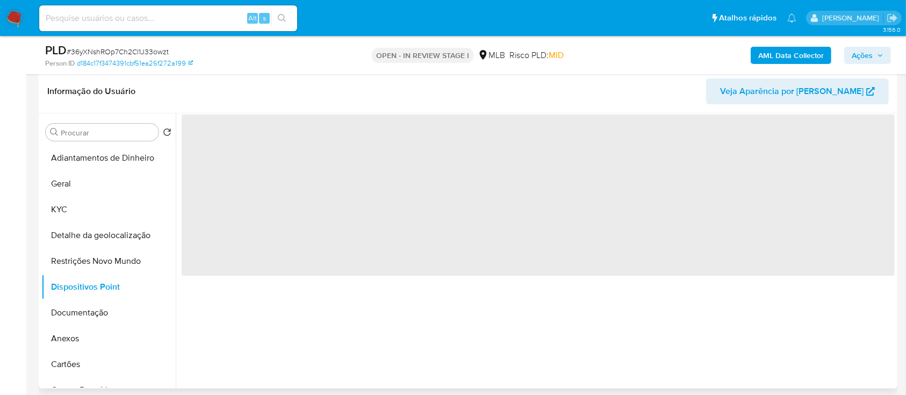
scroll to position [143, 0]
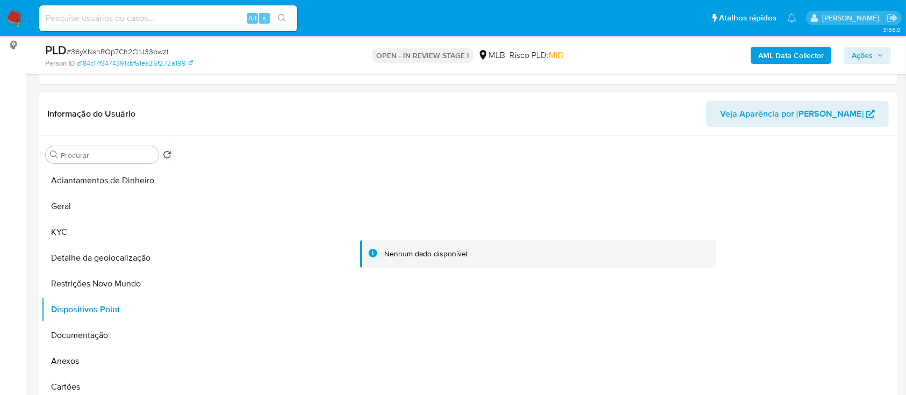
click at [852, 165] on div at bounding box center [538, 254] width 713 height 236
click at [75, 333] on button "Documentação" at bounding box center [104, 335] width 126 height 26
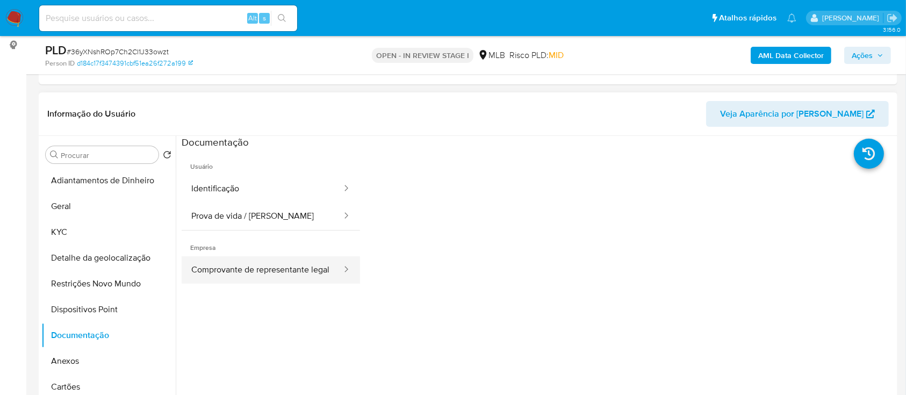
click at [265, 271] on button "Comprovante de representante legal" at bounding box center [262, 269] width 161 height 27
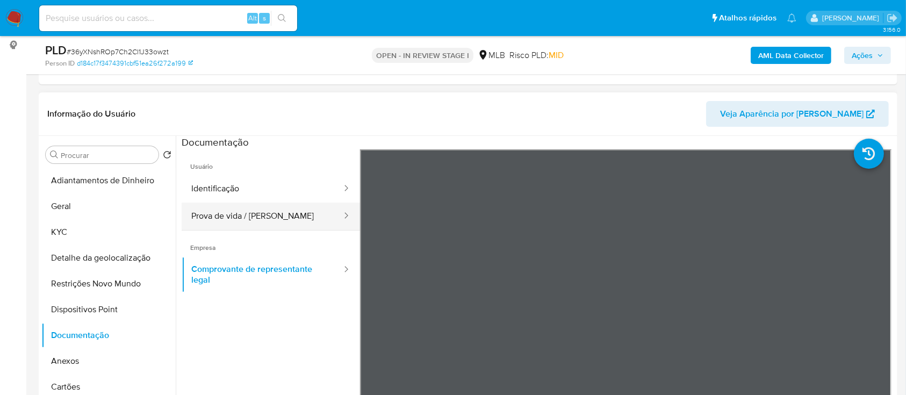
click at [242, 224] on button "Prova de vida / [PERSON_NAME]" at bounding box center [262, 216] width 161 height 27
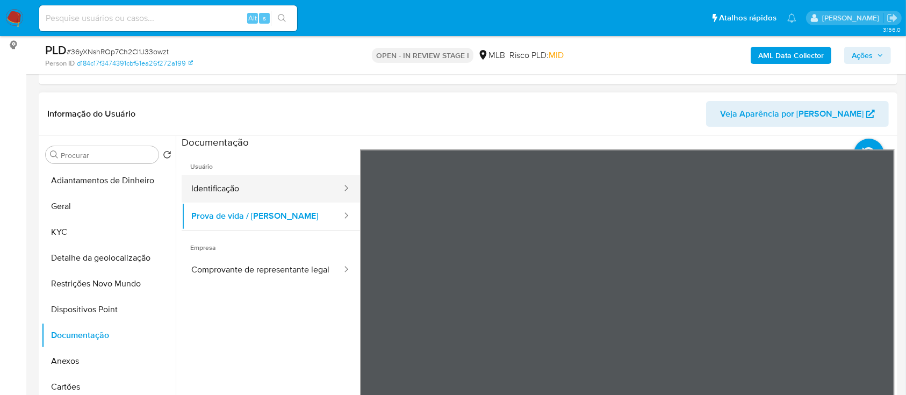
click at [228, 194] on button "Identificação" at bounding box center [262, 188] width 161 height 27
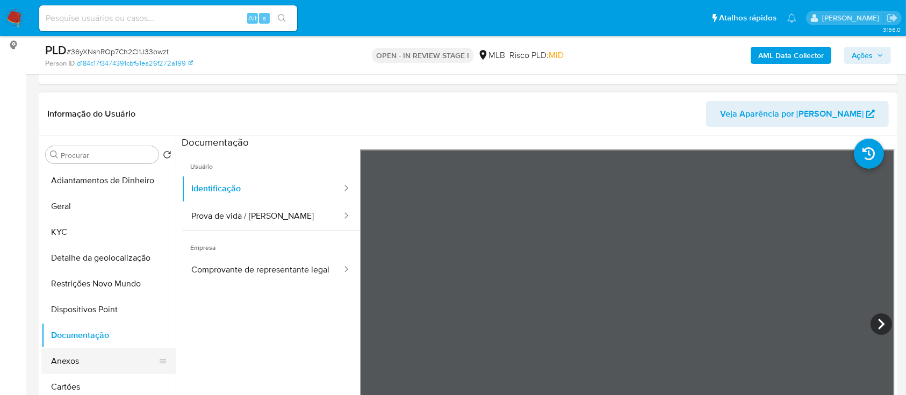
click at [76, 362] on button "Anexos" at bounding box center [104, 361] width 126 height 26
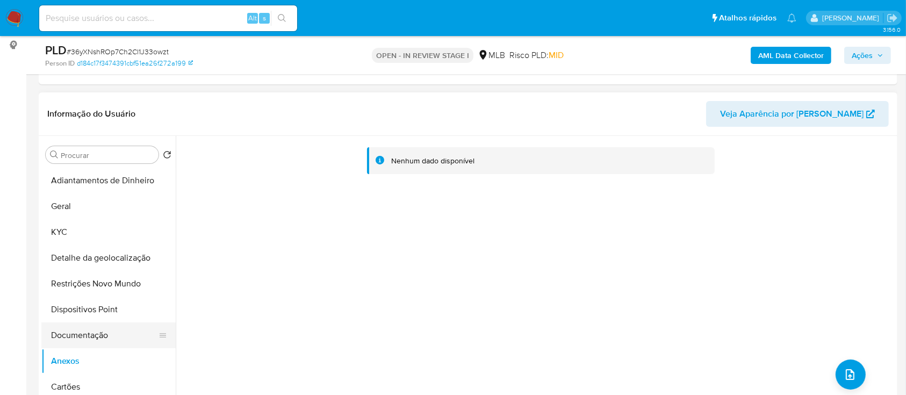
click at [92, 339] on button "Documentação" at bounding box center [104, 335] width 126 height 26
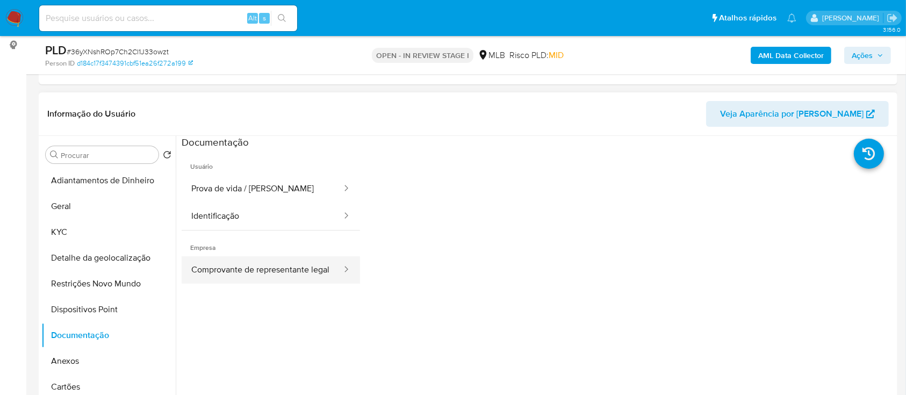
click at [266, 263] on button "Comprovante de representante legal" at bounding box center [262, 269] width 161 height 27
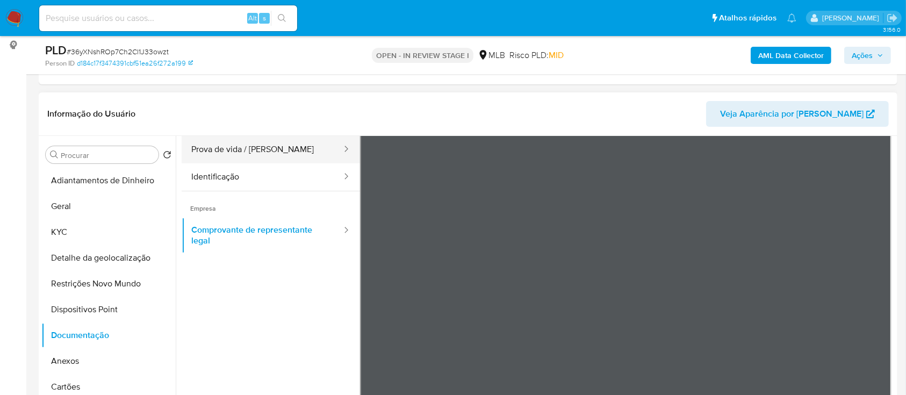
scroll to position [0, 0]
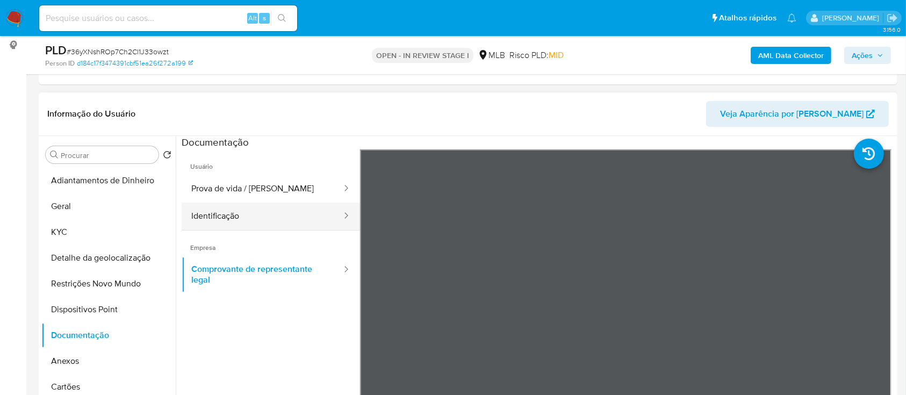
click at [245, 210] on button "Identificação" at bounding box center [262, 216] width 161 height 27
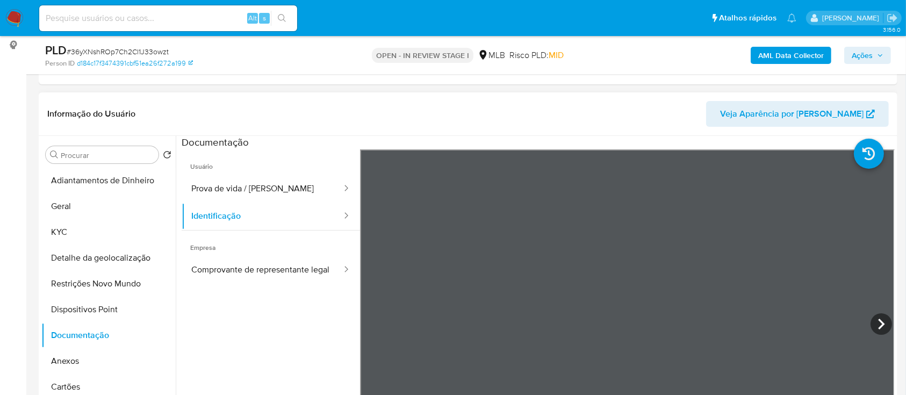
drag, startPoint x: 271, startPoint y: 185, endPoint x: 357, endPoint y: 180, distance: 86.7
click at [271, 185] on button "Prova de vida / [PERSON_NAME]" at bounding box center [262, 188] width 161 height 27
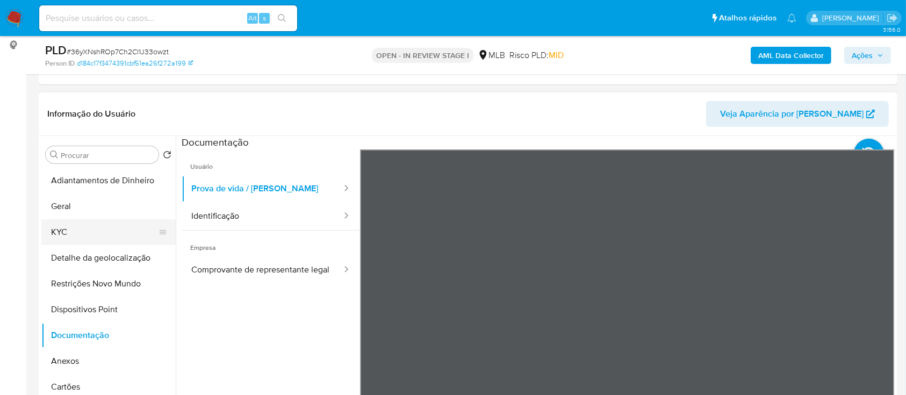
click at [62, 225] on button "KYC" at bounding box center [104, 232] width 126 height 26
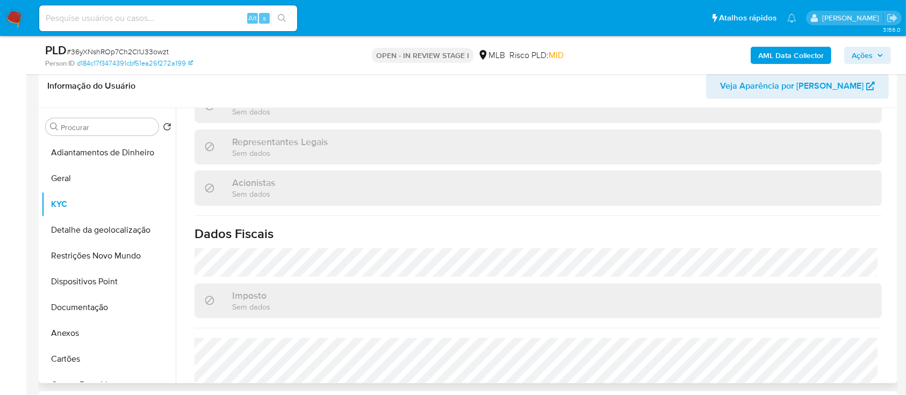
scroll to position [215, 0]
